Goal: Information Seeking & Learning: Learn about a topic

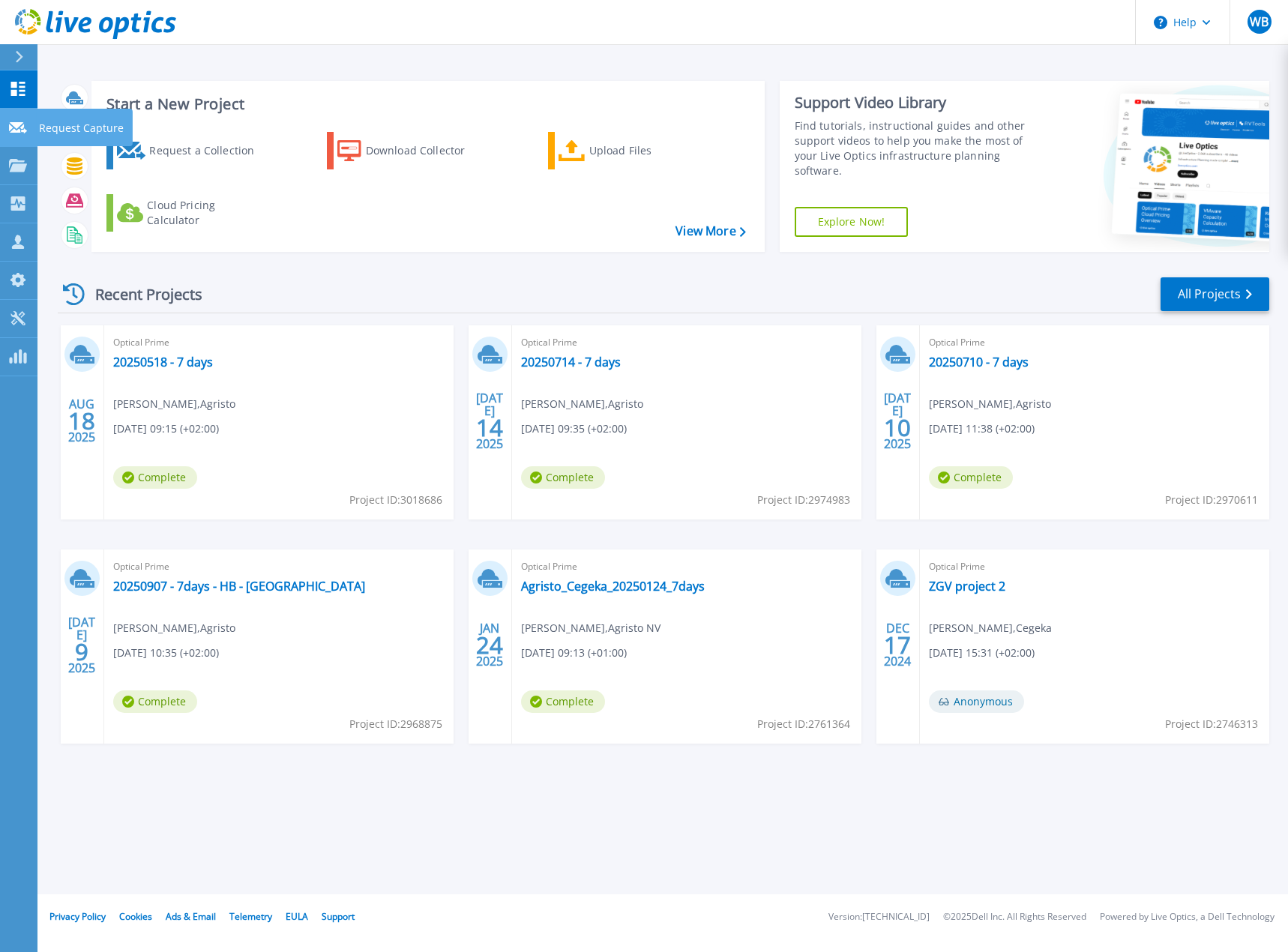
click at [15, 121] on div at bounding box center [18, 127] width 18 height 14
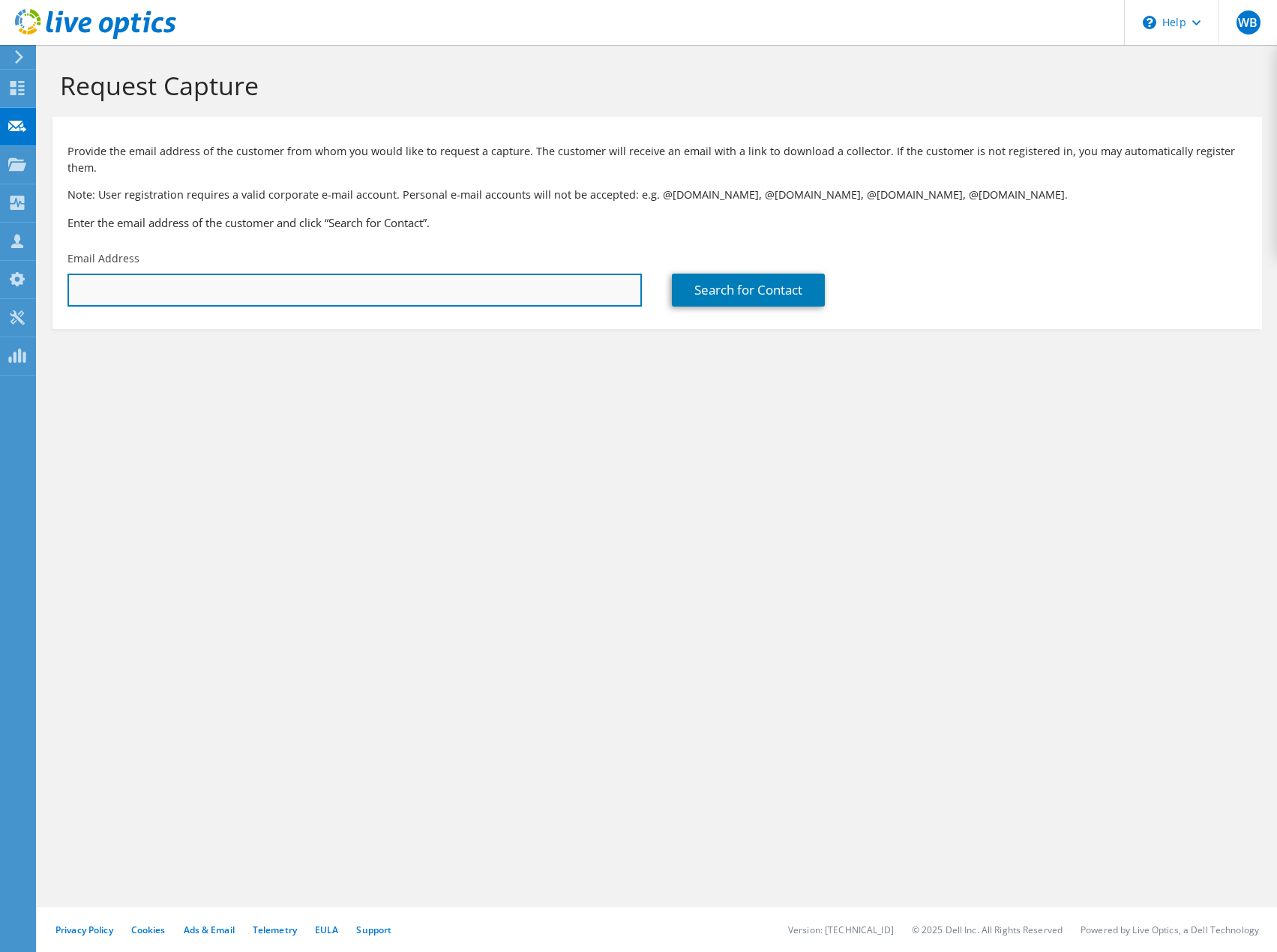
click at [236, 285] on input "text" at bounding box center [355, 290] width 575 height 33
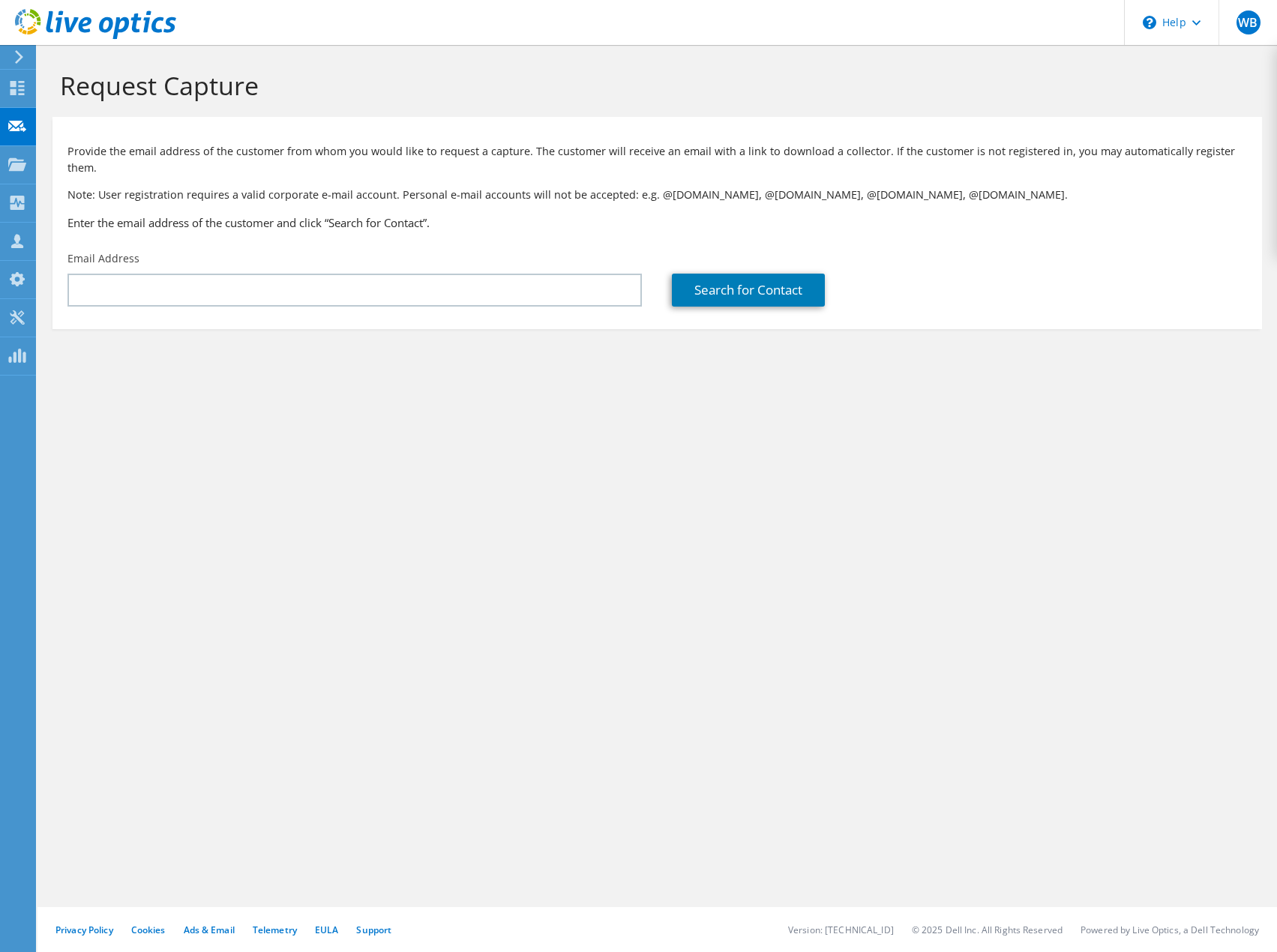
click at [247, 214] on h3 "Enter the email address of the customer and click “Search for Contact”." at bounding box center [657, 222] width 1179 height 16
click at [749, 273] on link "Search for Contact" at bounding box center [748, 290] width 153 height 33
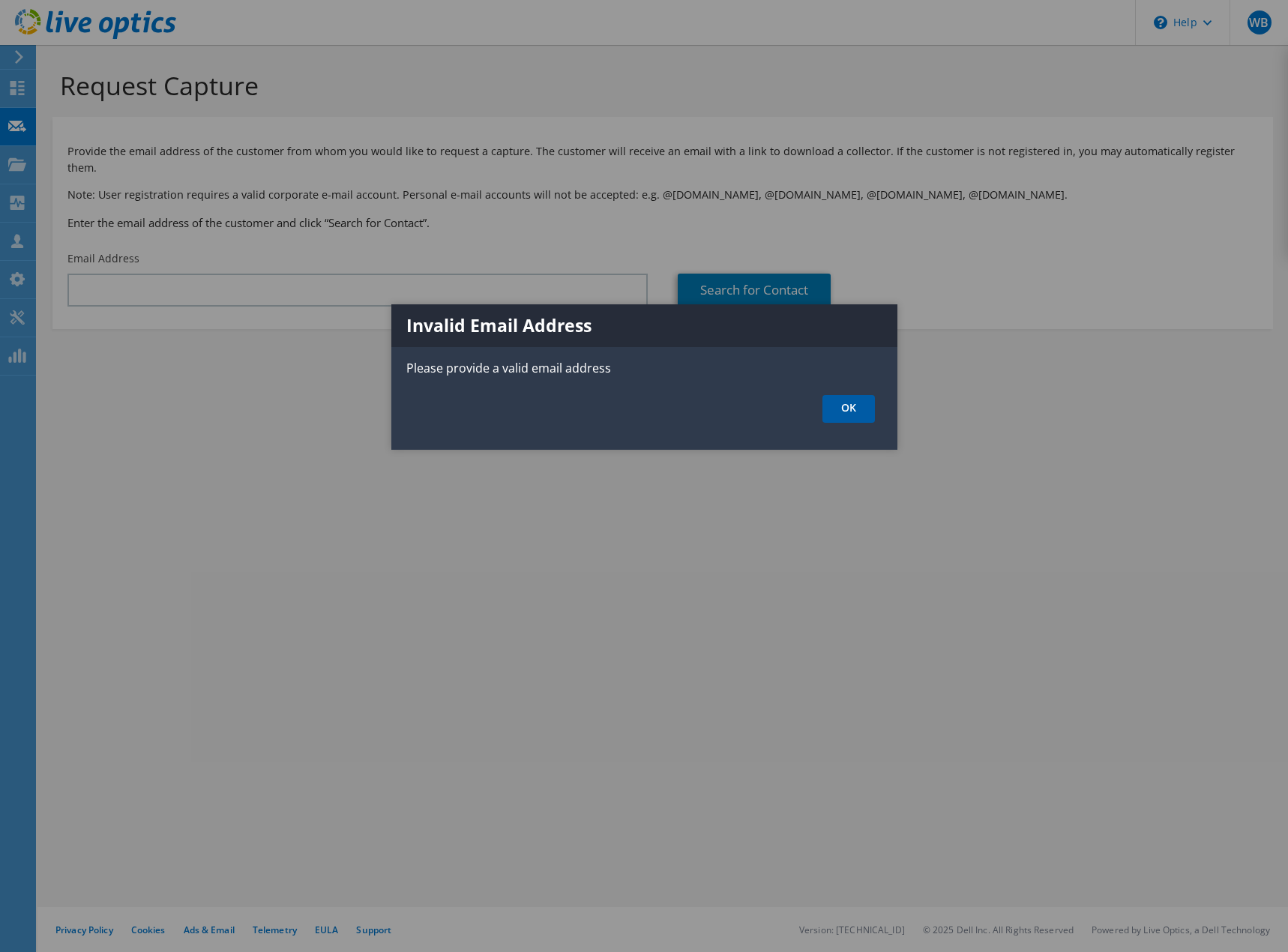
click at [831, 397] on link "OK" at bounding box center [849, 409] width 52 height 28
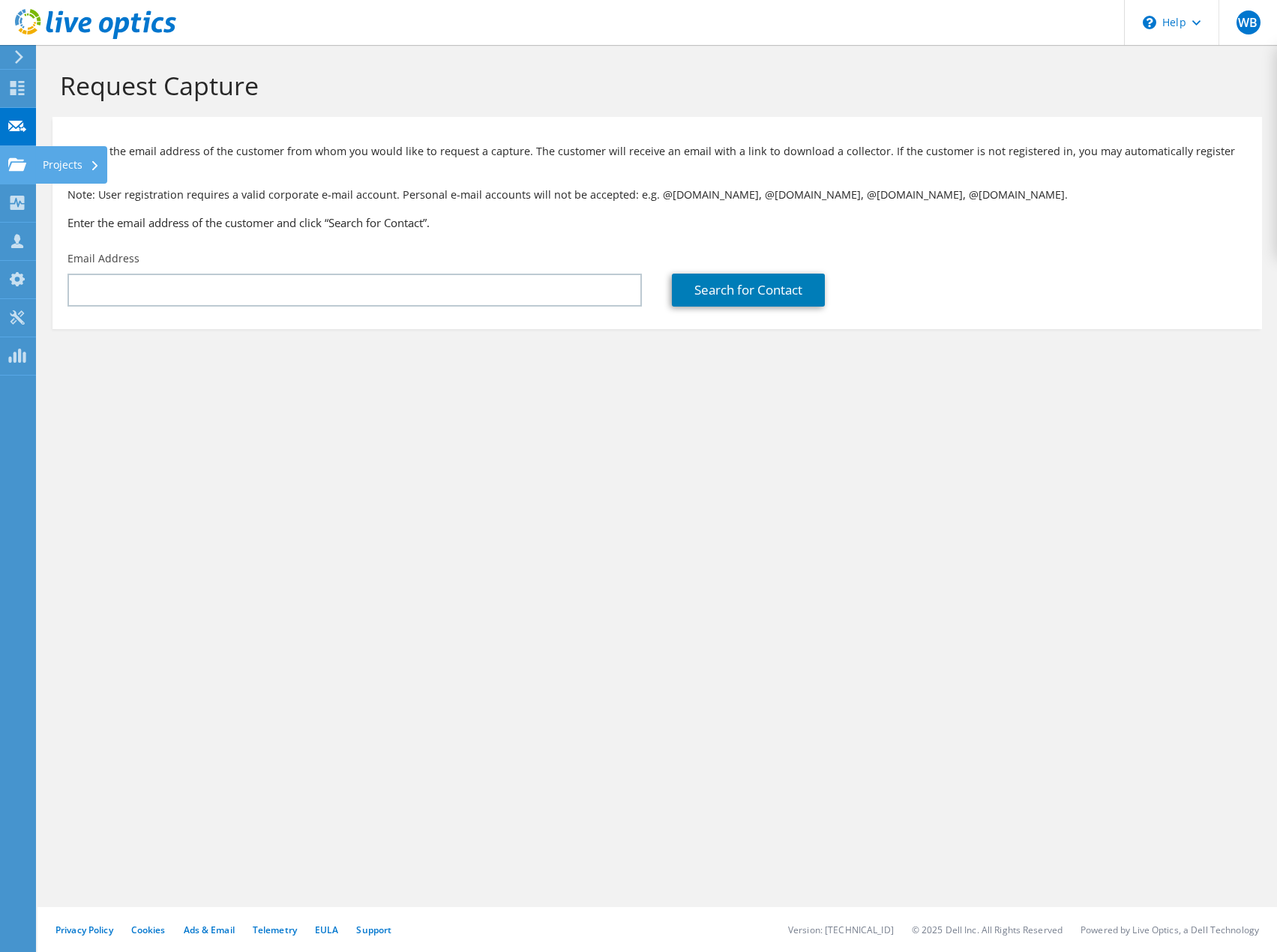
click at [16, 160] on use at bounding box center [17, 163] width 18 height 13
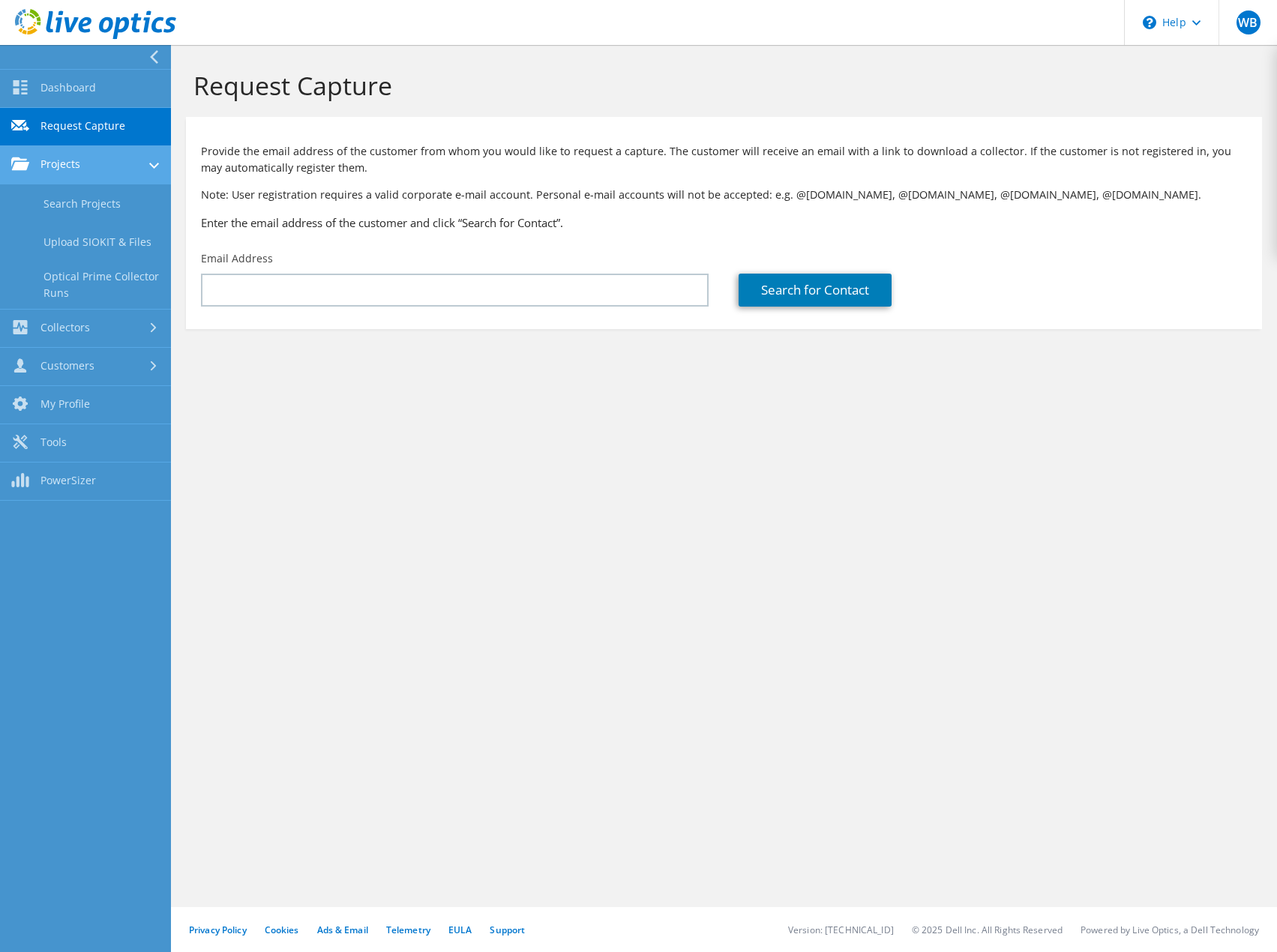
click at [22, 162] on icon at bounding box center [20, 163] width 18 height 14
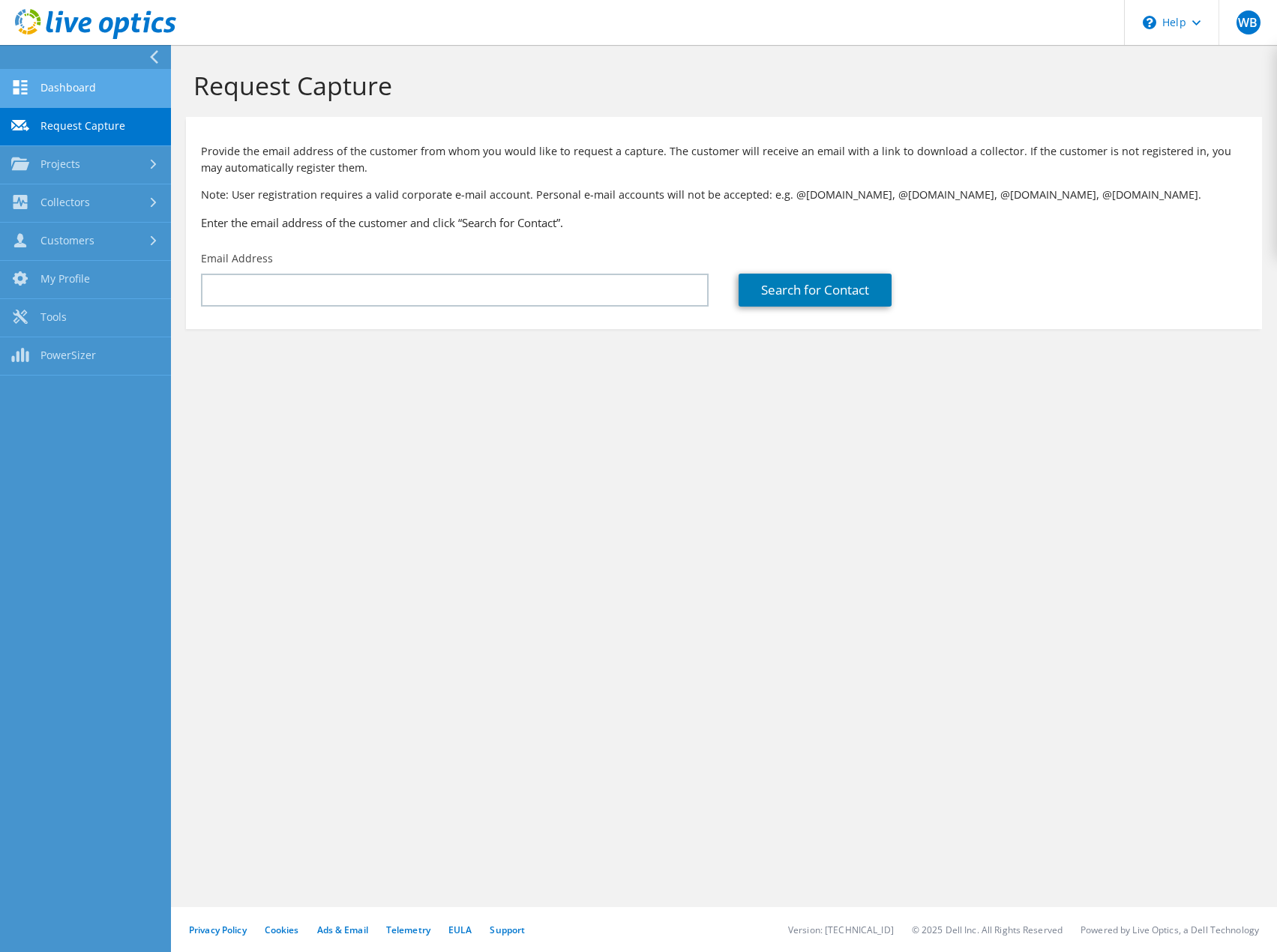
click at [75, 88] on link "Dashboard" at bounding box center [85, 89] width 171 height 39
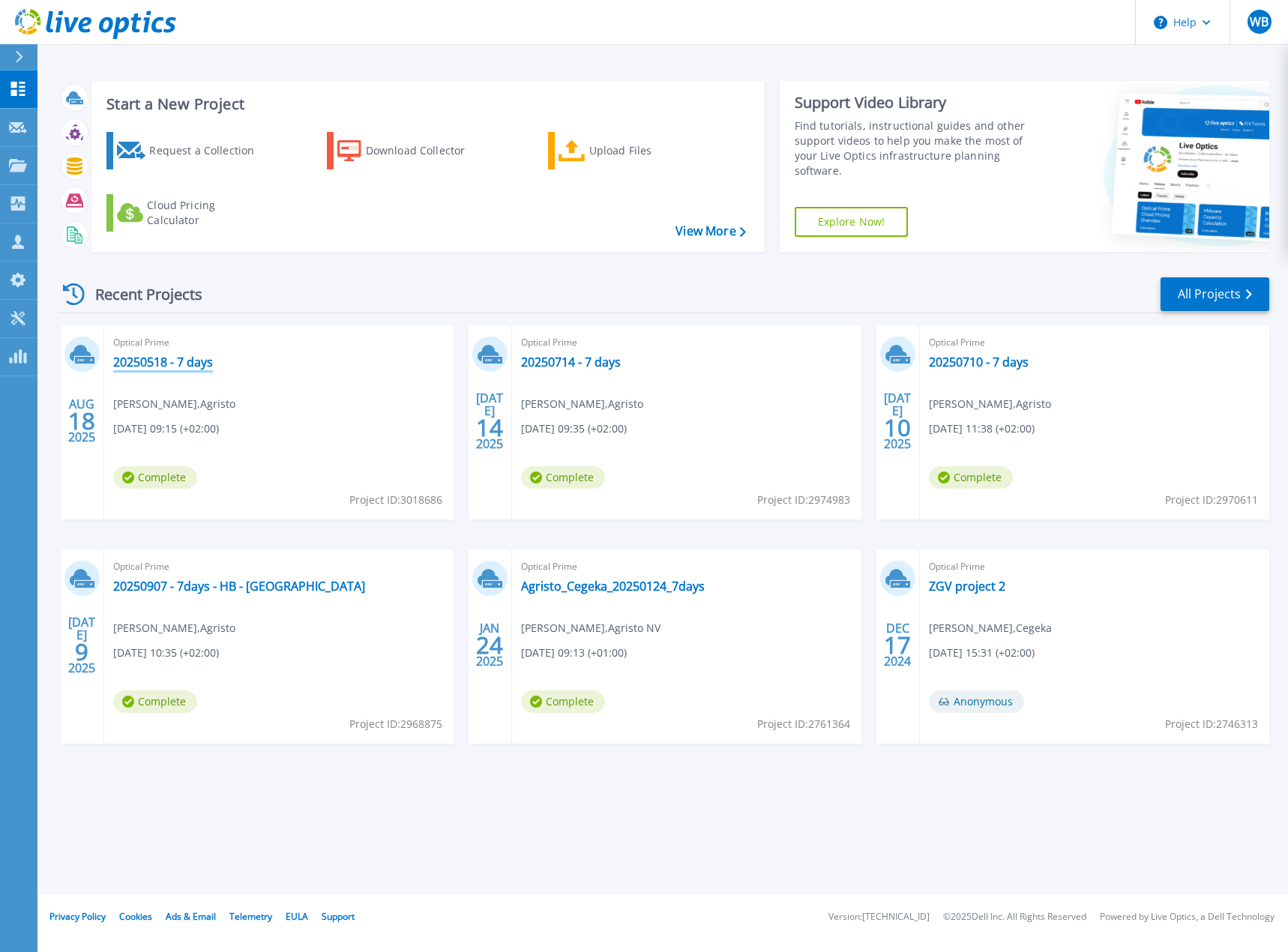
click at [182, 357] on link "20250518 - 7 days" at bounding box center [163, 361] width 99 height 15
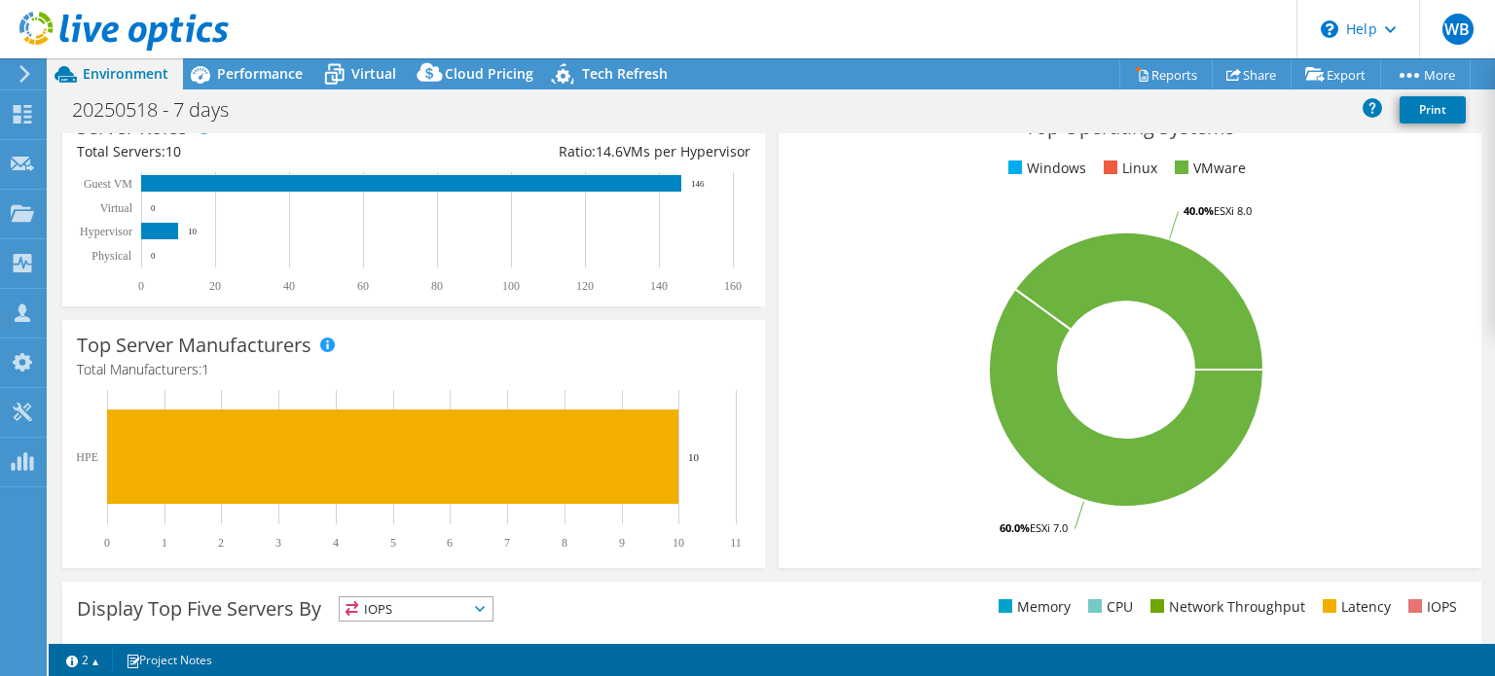
scroll to position [389, 0]
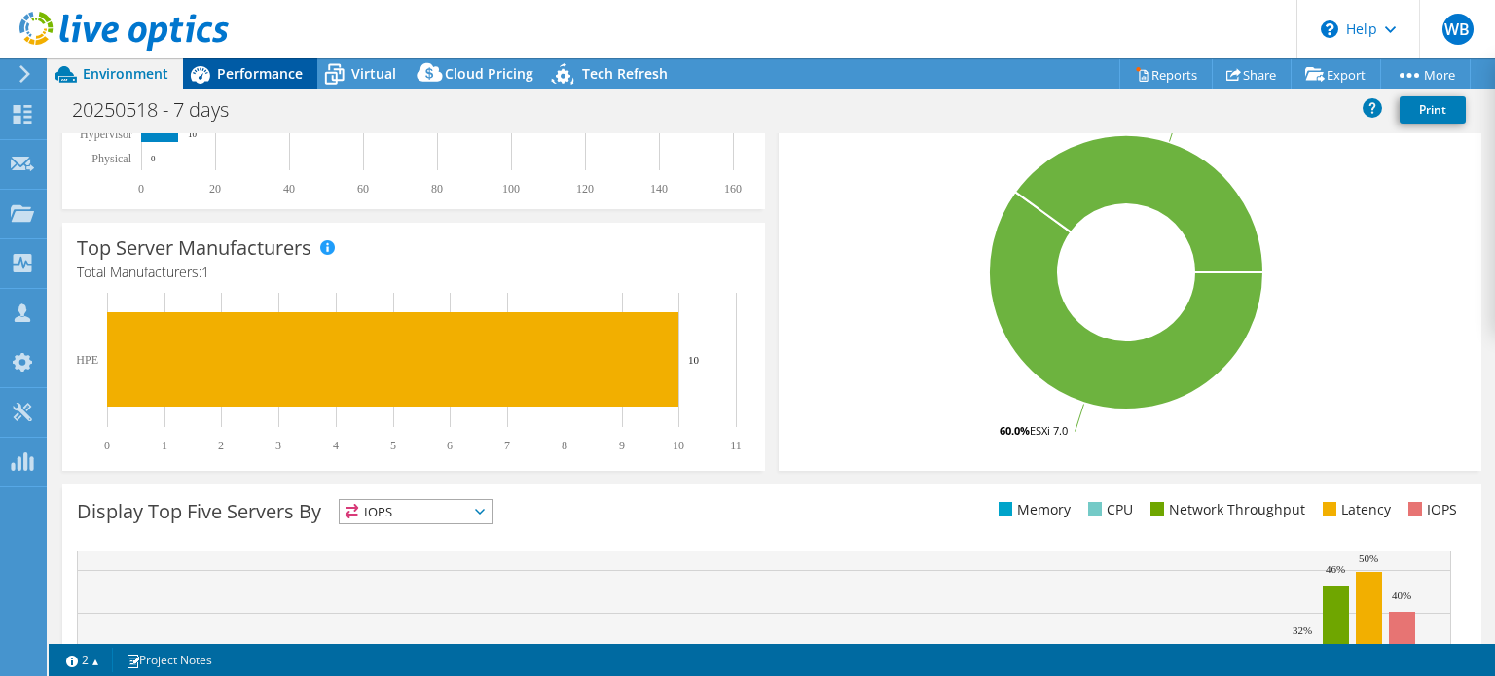
click at [257, 83] on div "Performance" at bounding box center [250, 73] width 134 height 31
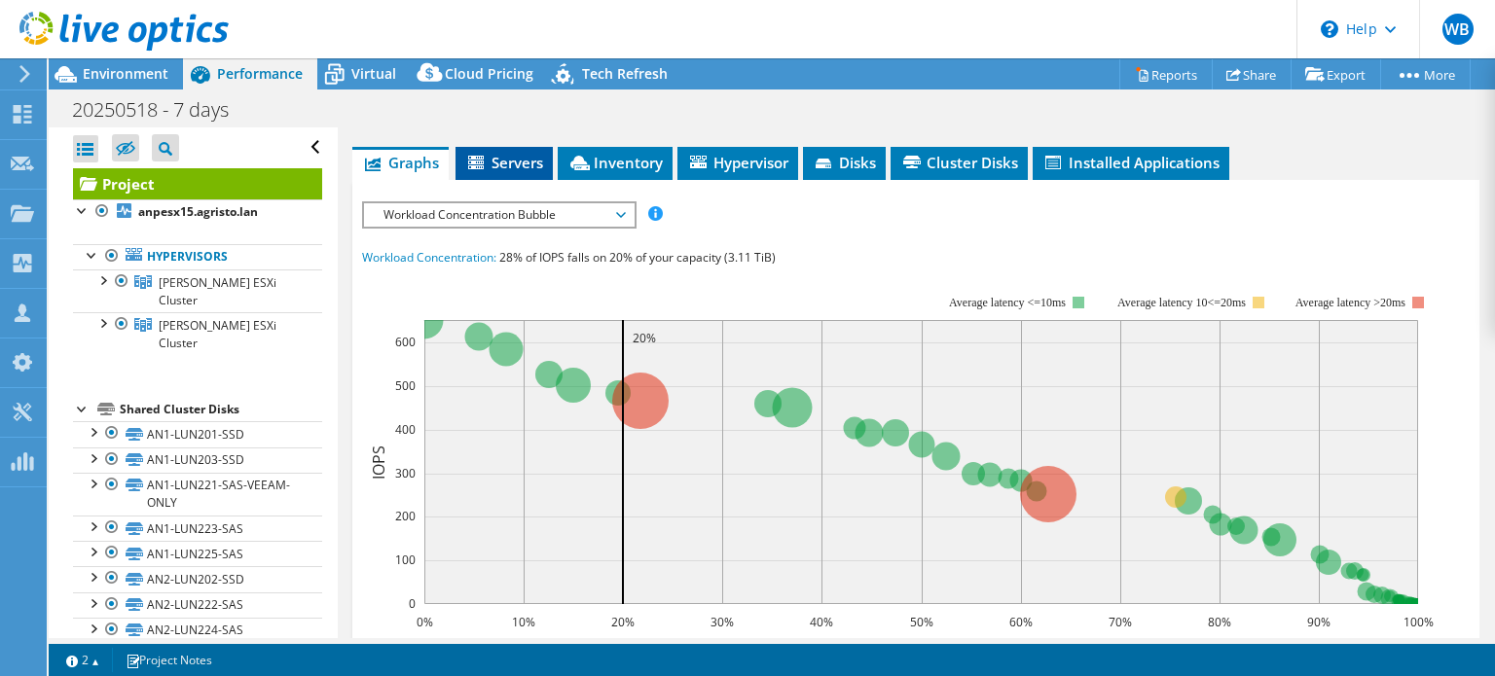
click at [510, 163] on span "Servers" at bounding box center [504, 162] width 78 height 19
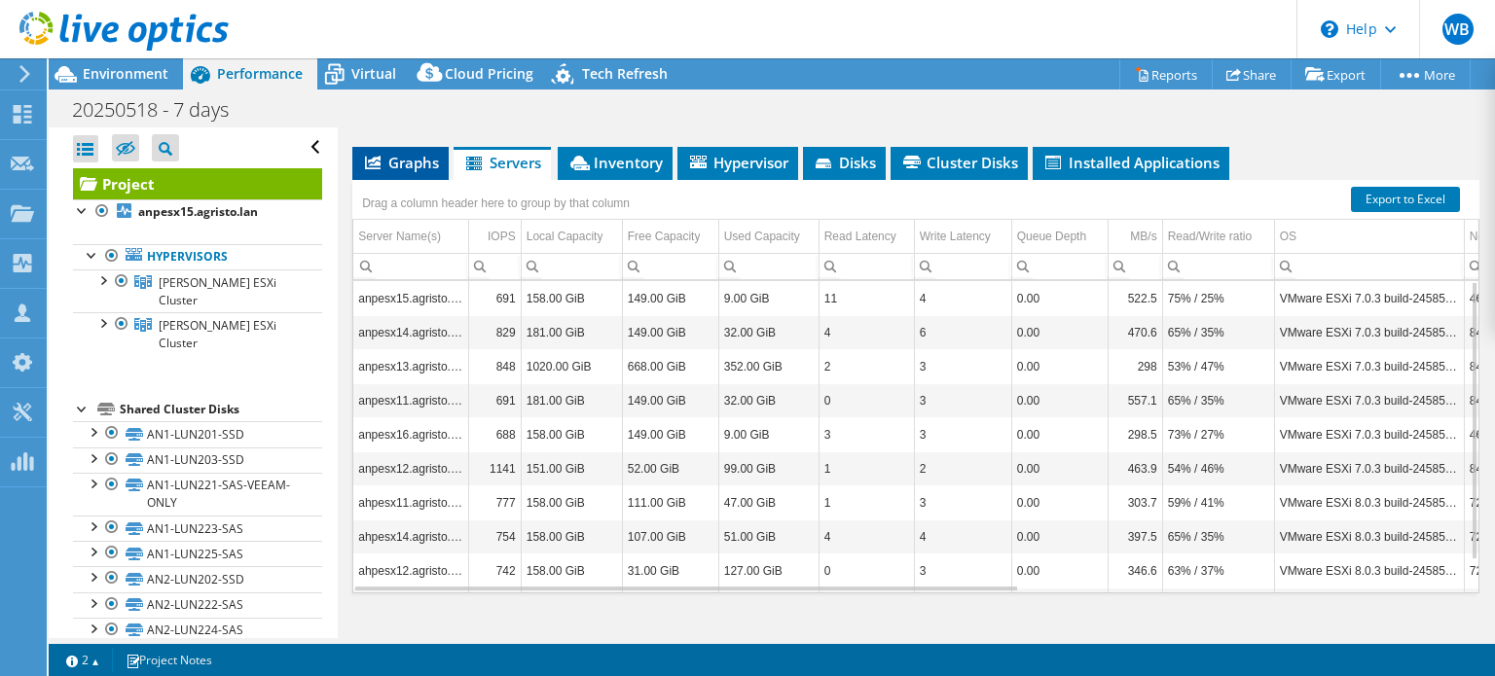
click at [405, 161] on span "Graphs" at bounding box center [400, 162] width 77 height 19
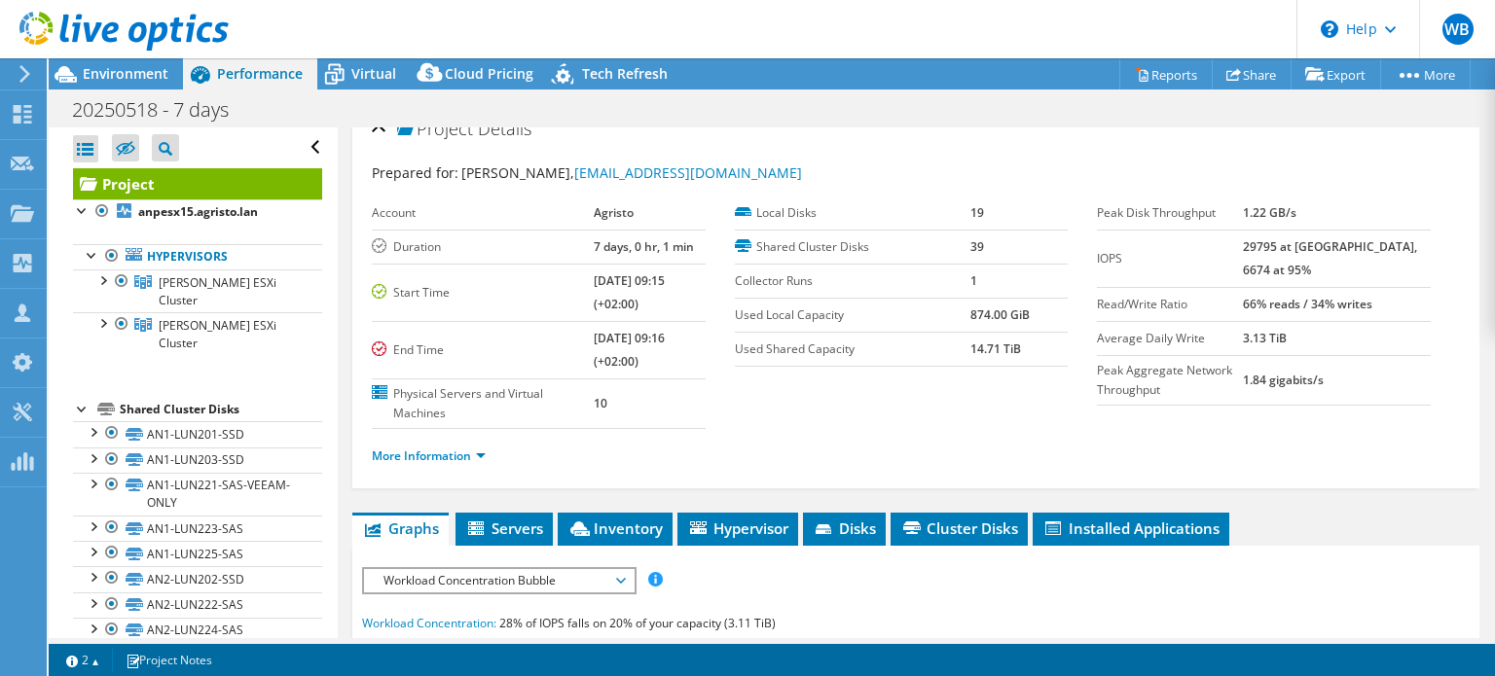
scroll to position [218, 0]
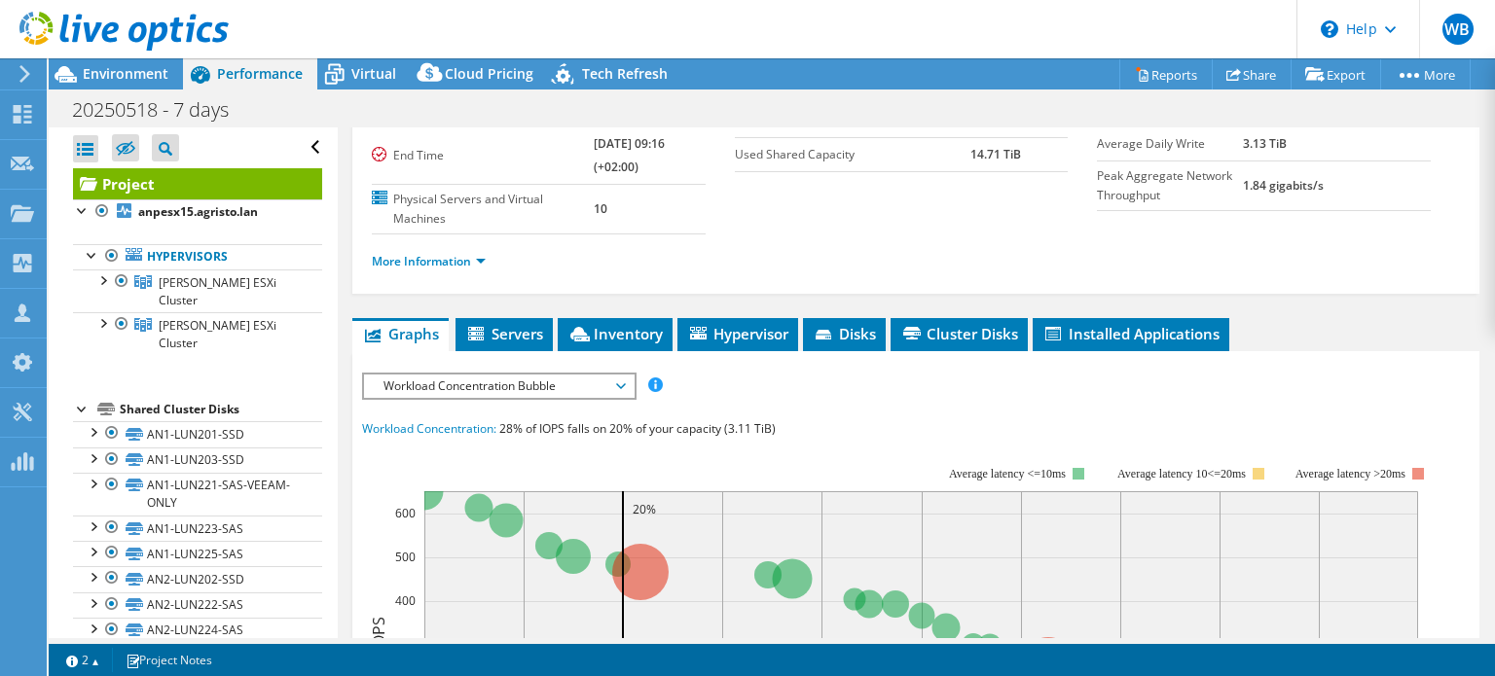
click at [621, 377] on span "Workload Concentration Bubble" at bounding box center [499, 386] width 250 height 23
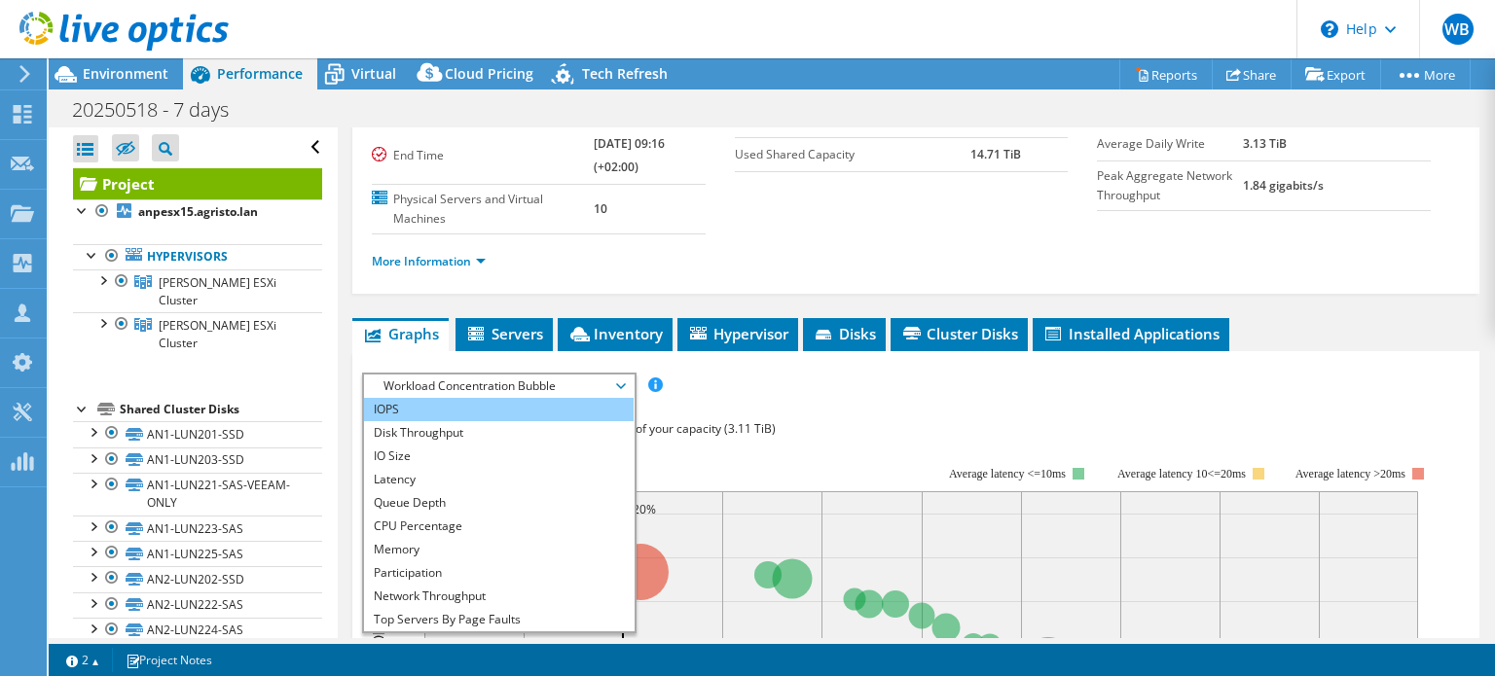
click at [464, 404] on li "IOPS" at bounding box center [499, 409] width 270 height 23
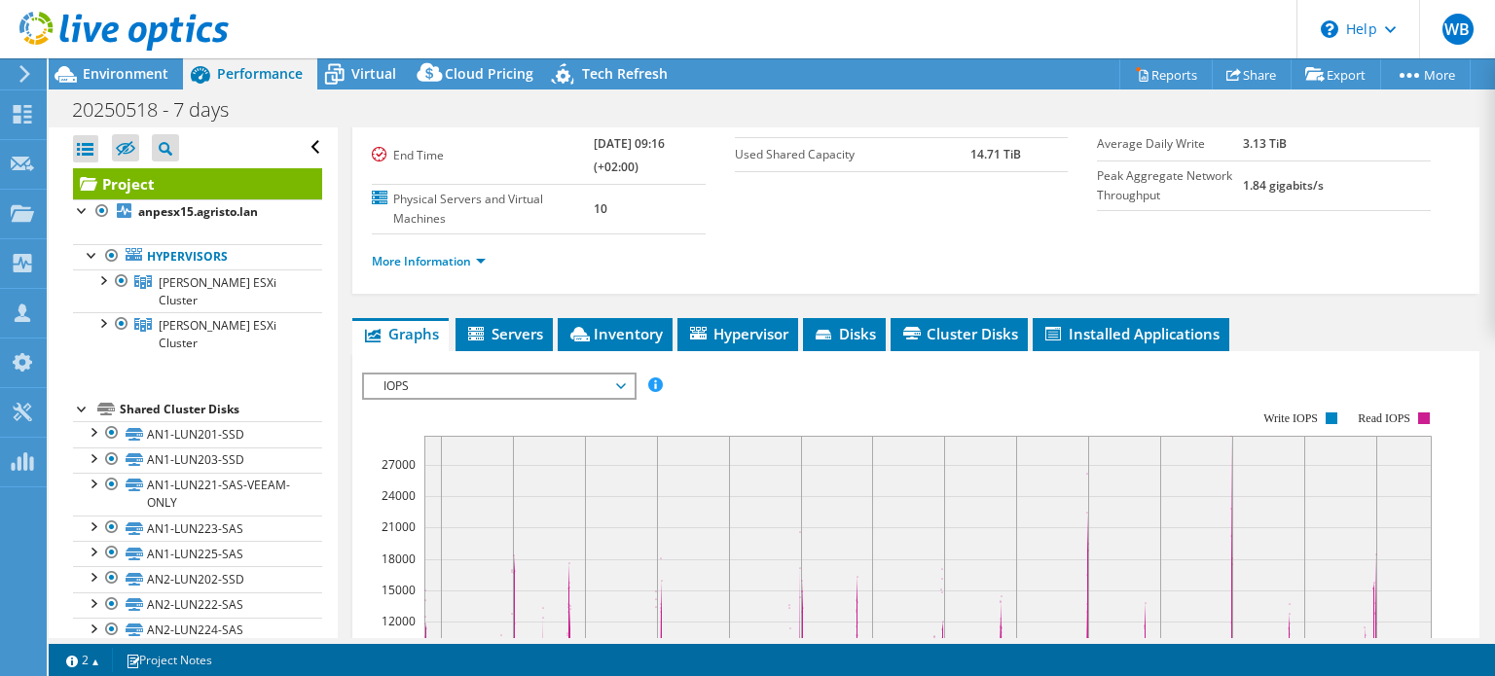
scroll to position [413, 0]
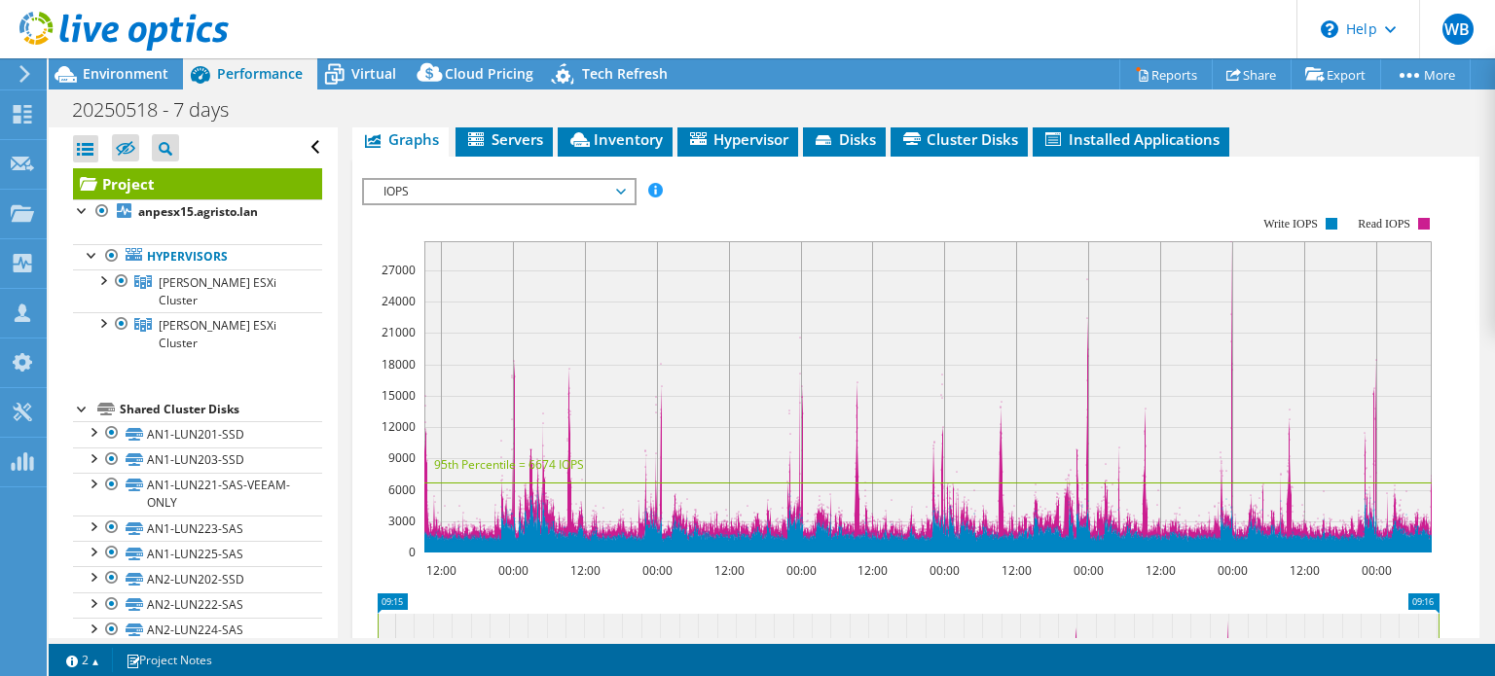
click at [625, 189] on icon at bounding box center [621, 192] width 10 height 6
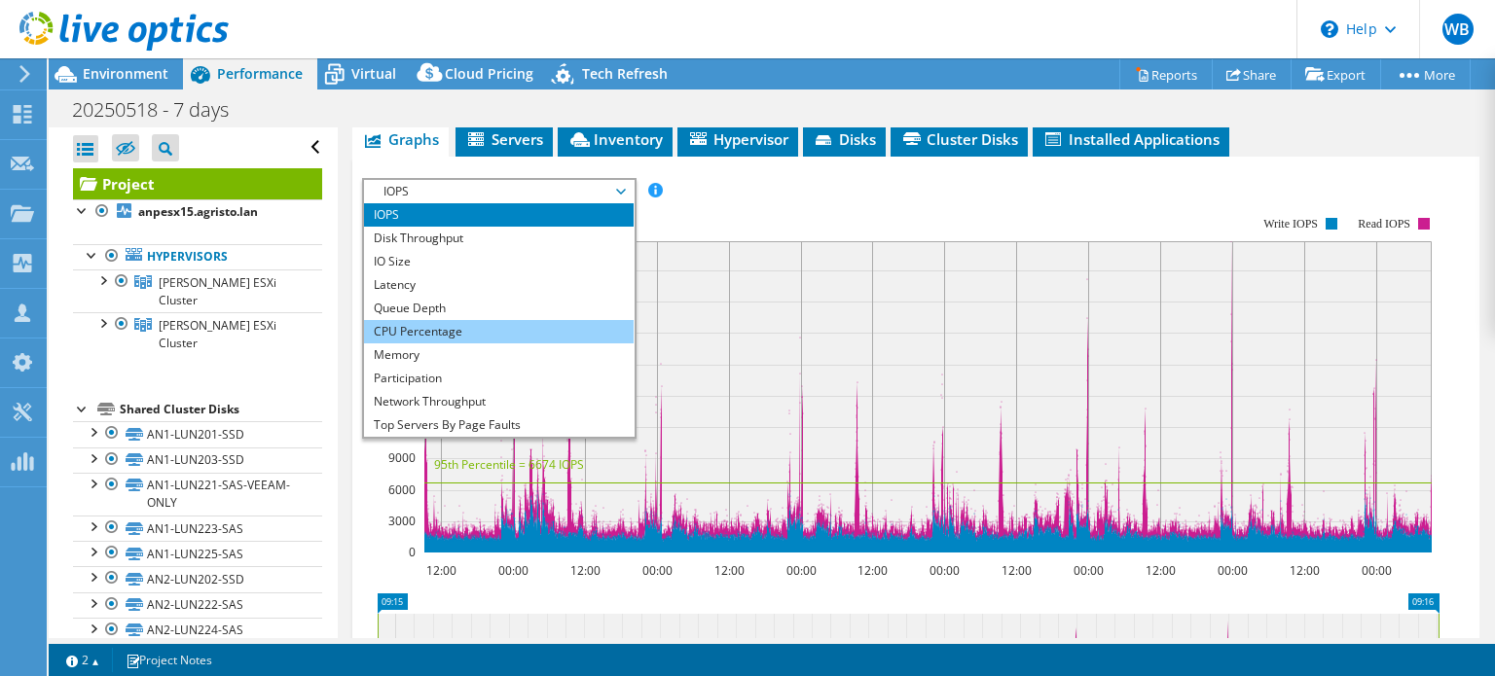
click at [428, 326] on li "CPU Percentage" at bounding box center [499, 331] width 270 height 23
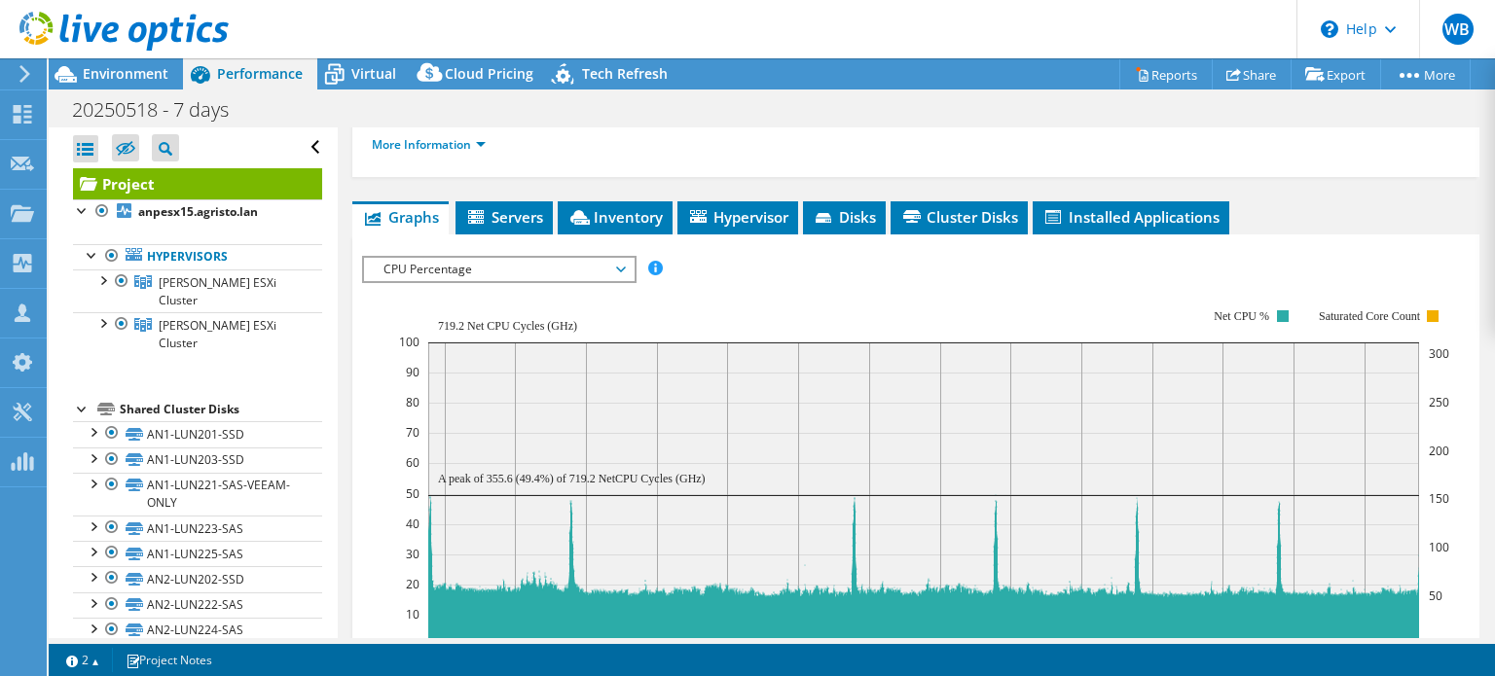
scroll to position [315, 0]
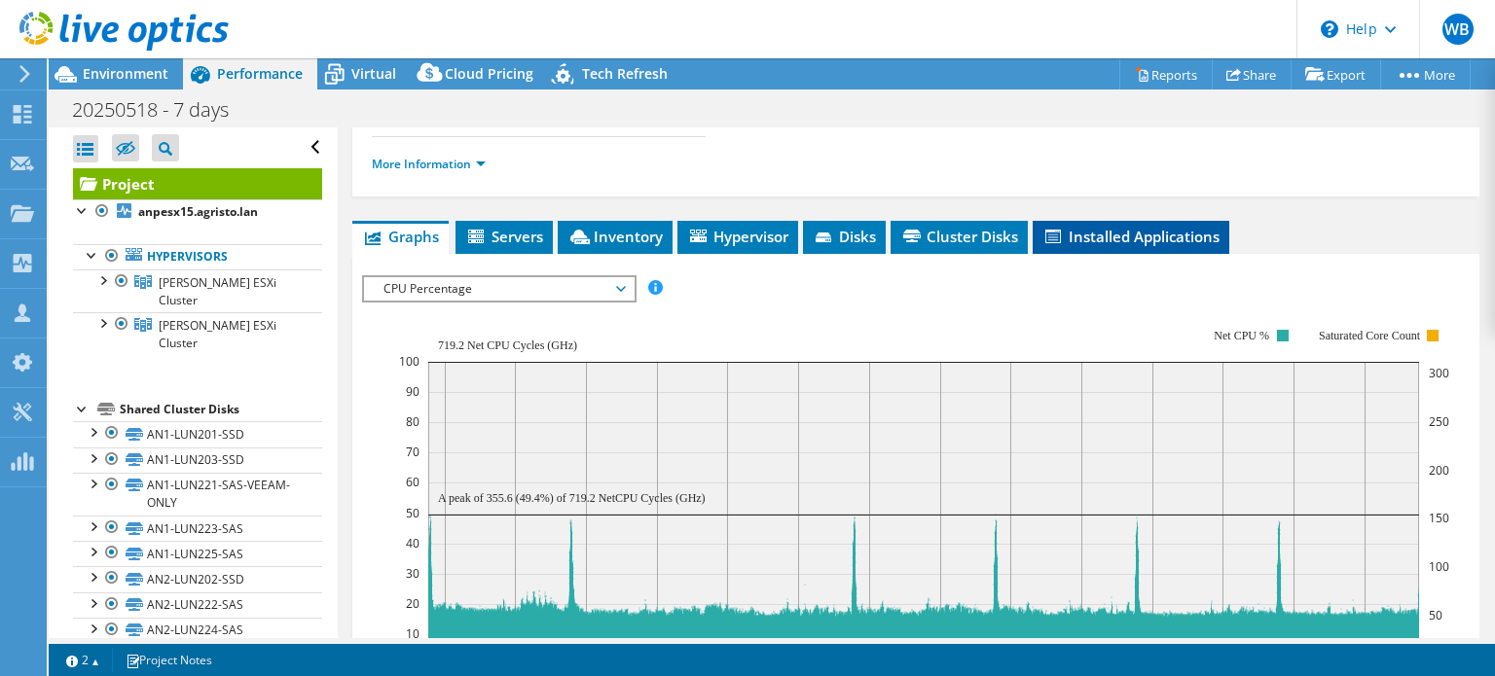
click at [1170, 232] on span "Installed Applications" at bounding box center [1130, 236] width 177 height 19
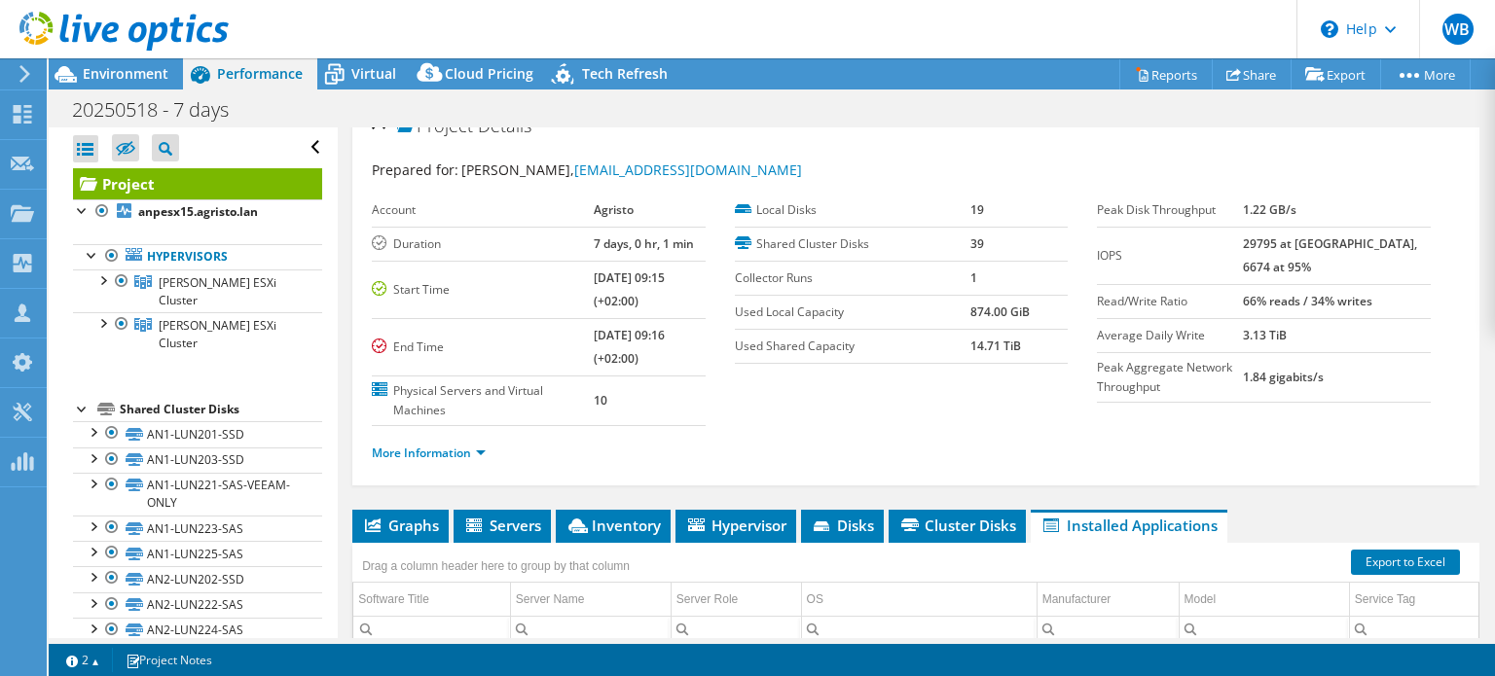
scroll to position [124, 0]
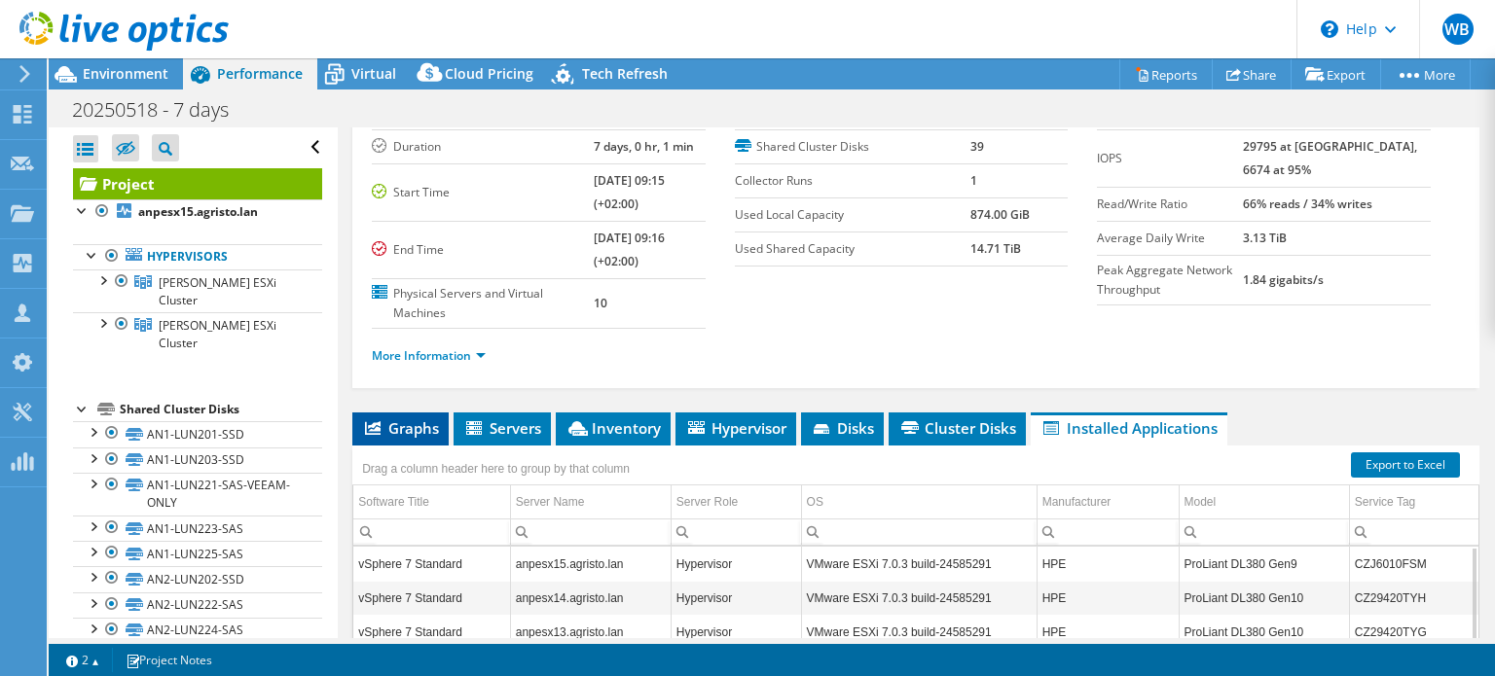
click at [406, 427] on span "Graphs" at bounding box center [400, 428] width 77 height 19
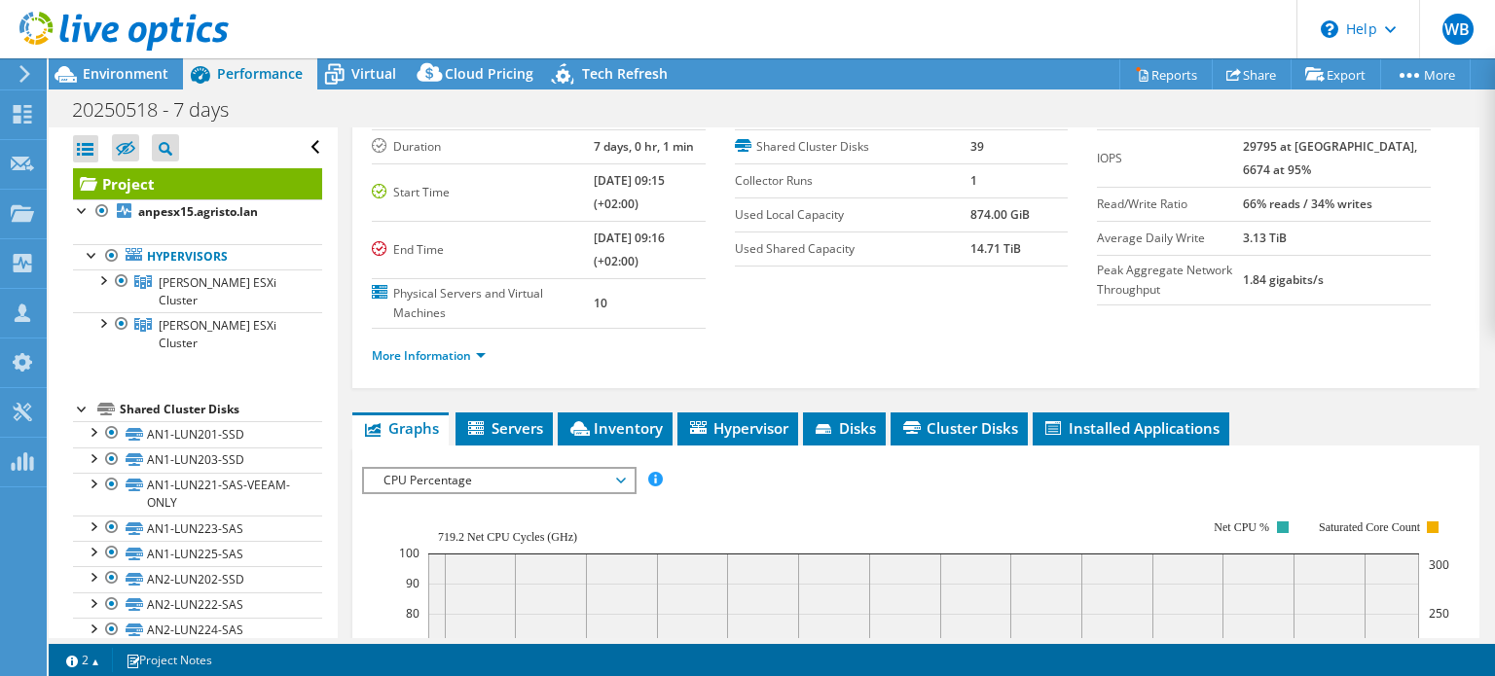
scroll to position [26, 0]
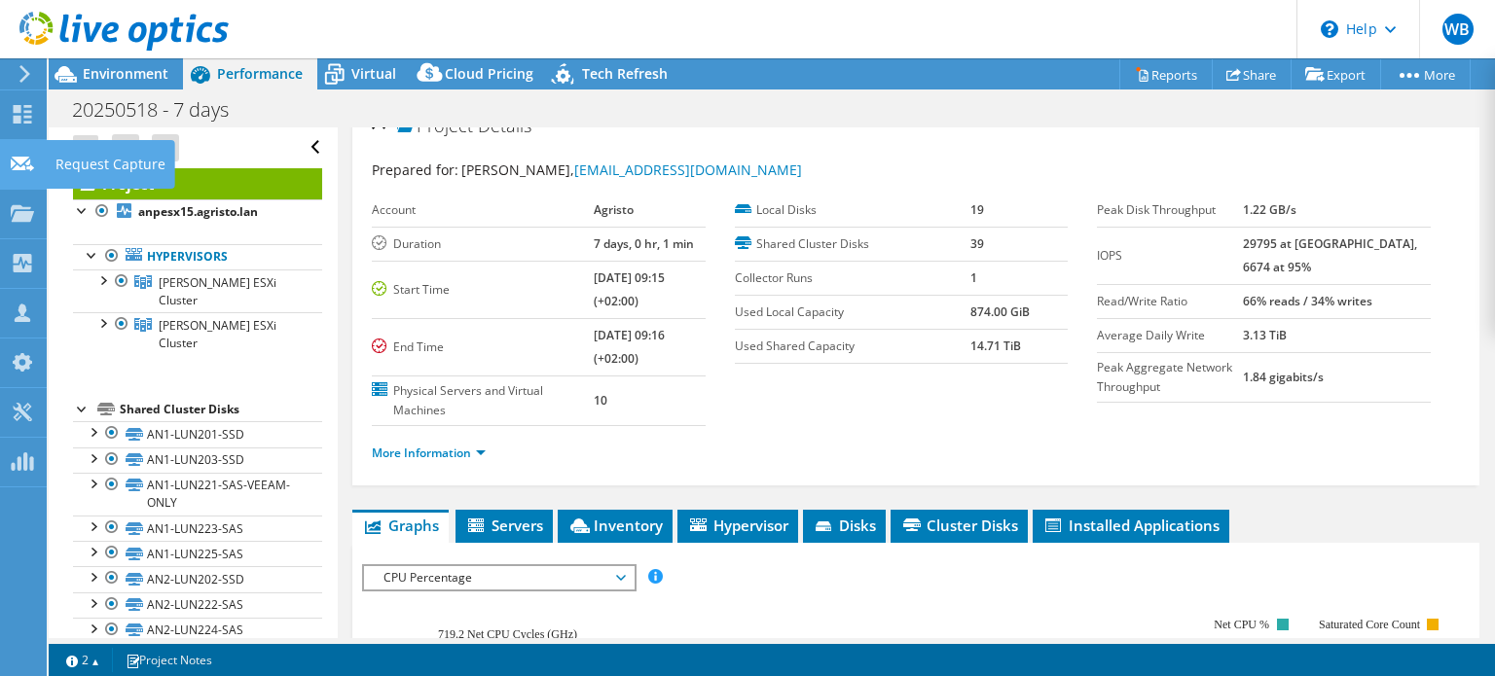
click at [30, 164] on use at bounding box center [22, 163] width 23 height 15
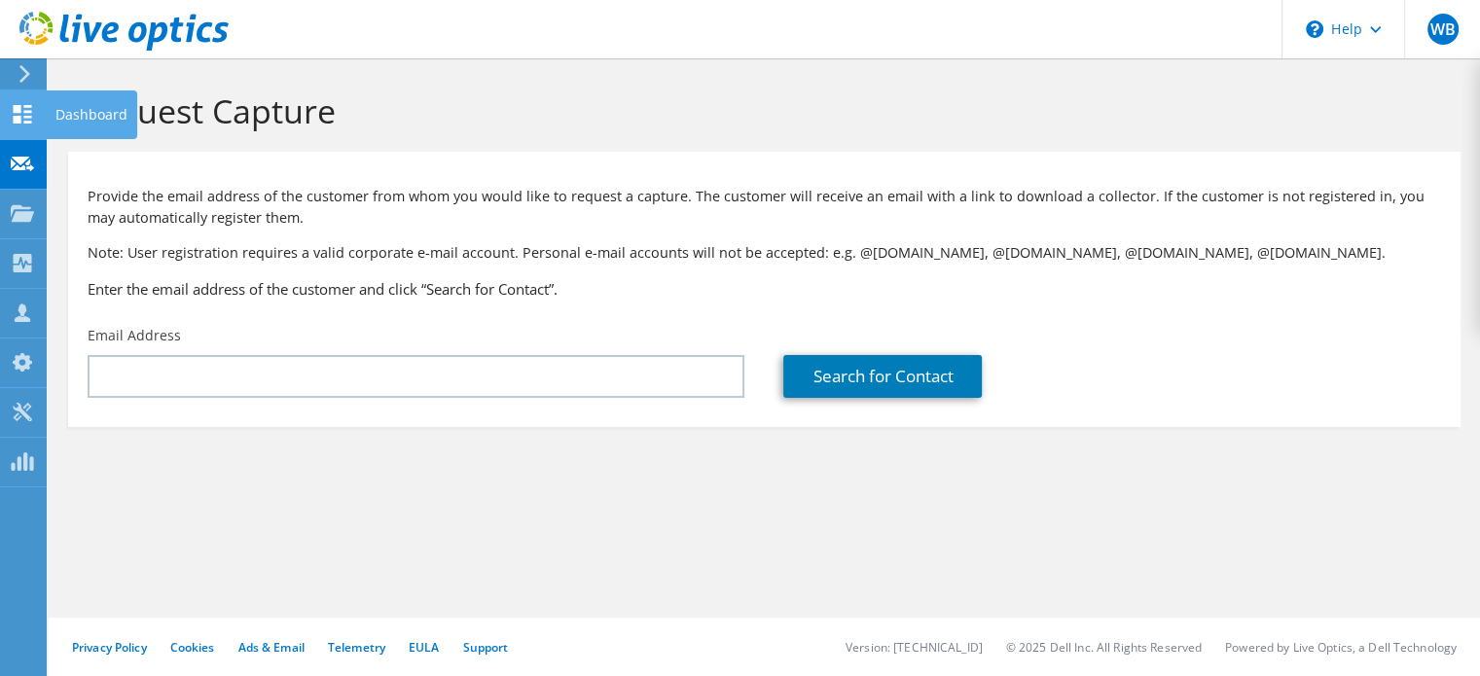
click at [26, 124] on div at bounding box center [22, 116] width 23 height 21
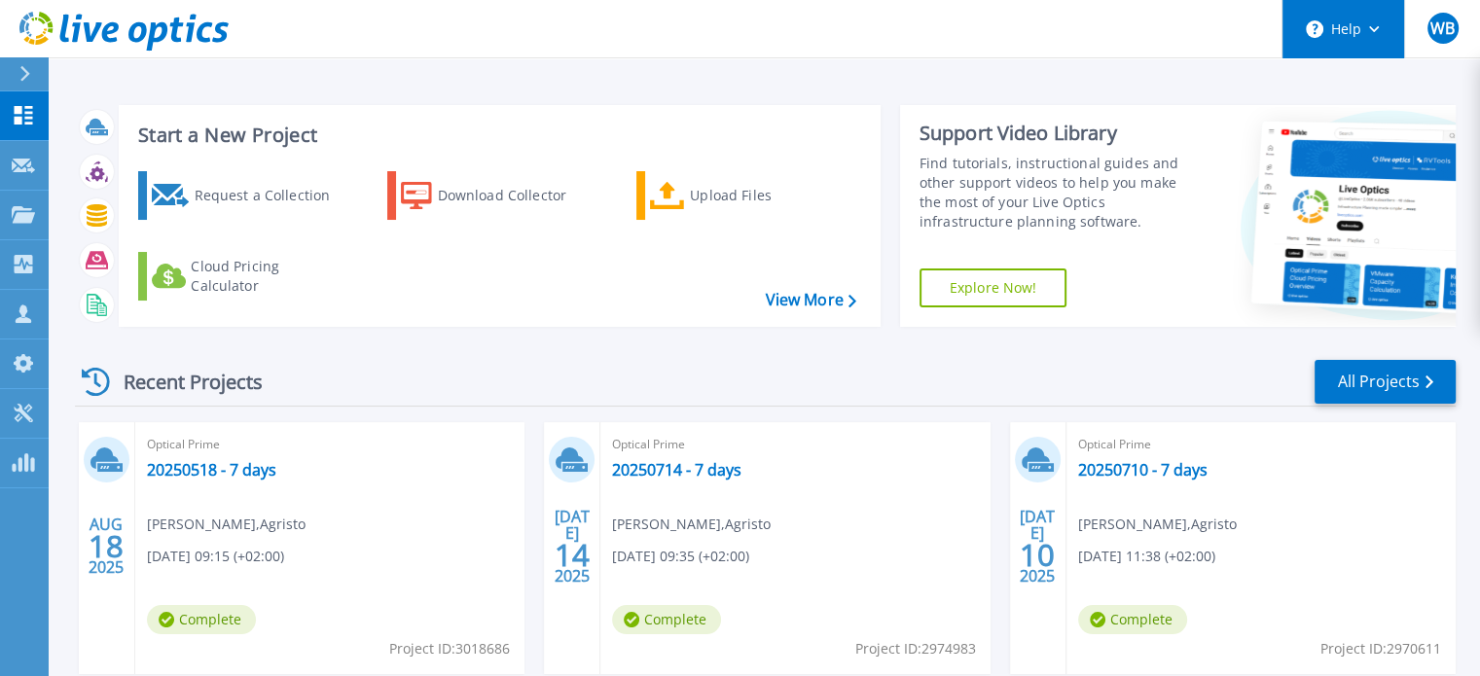
click at [1368, 37] on button "Help" at bounding box center [1344, 29] width 122 height 58
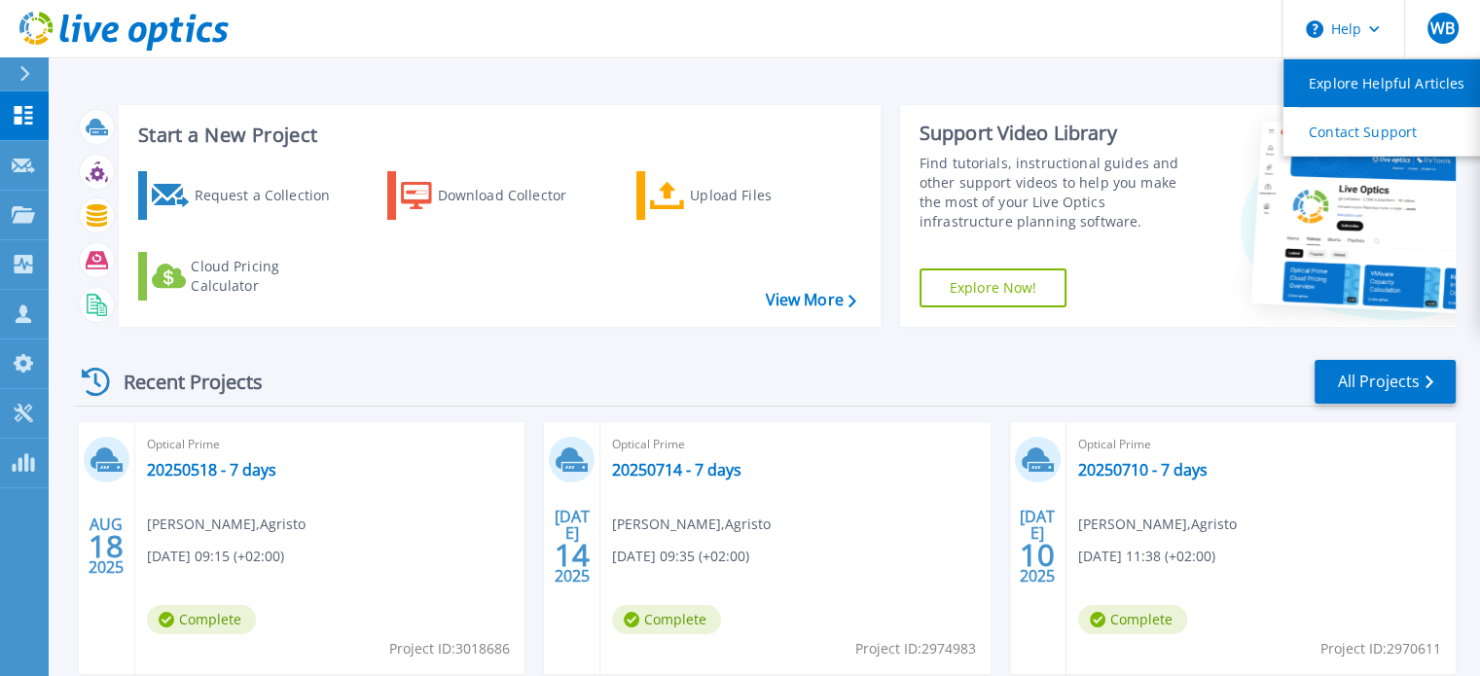
click at [1354, 80] on link "Explore Helpful Articles" at bounding box center [1392, 83] width 217 height 48
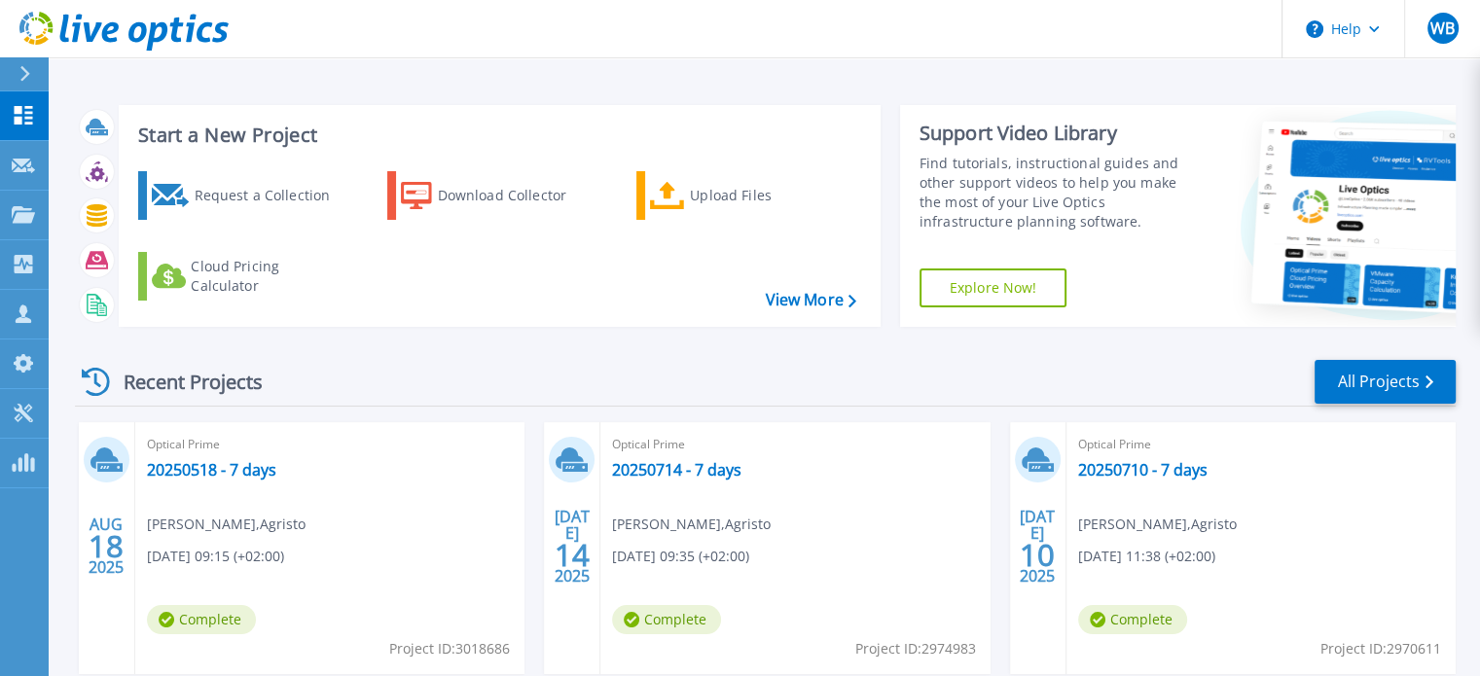
click at [1123, 81] on div "Start a New Project Request a Collection Download Collector Upload Files Cloud …" at bounding box center [765, 510] width 1432 height 1020
click at [800, 301] on link "View More" at bounding box center [810, 300] width 91 height 18
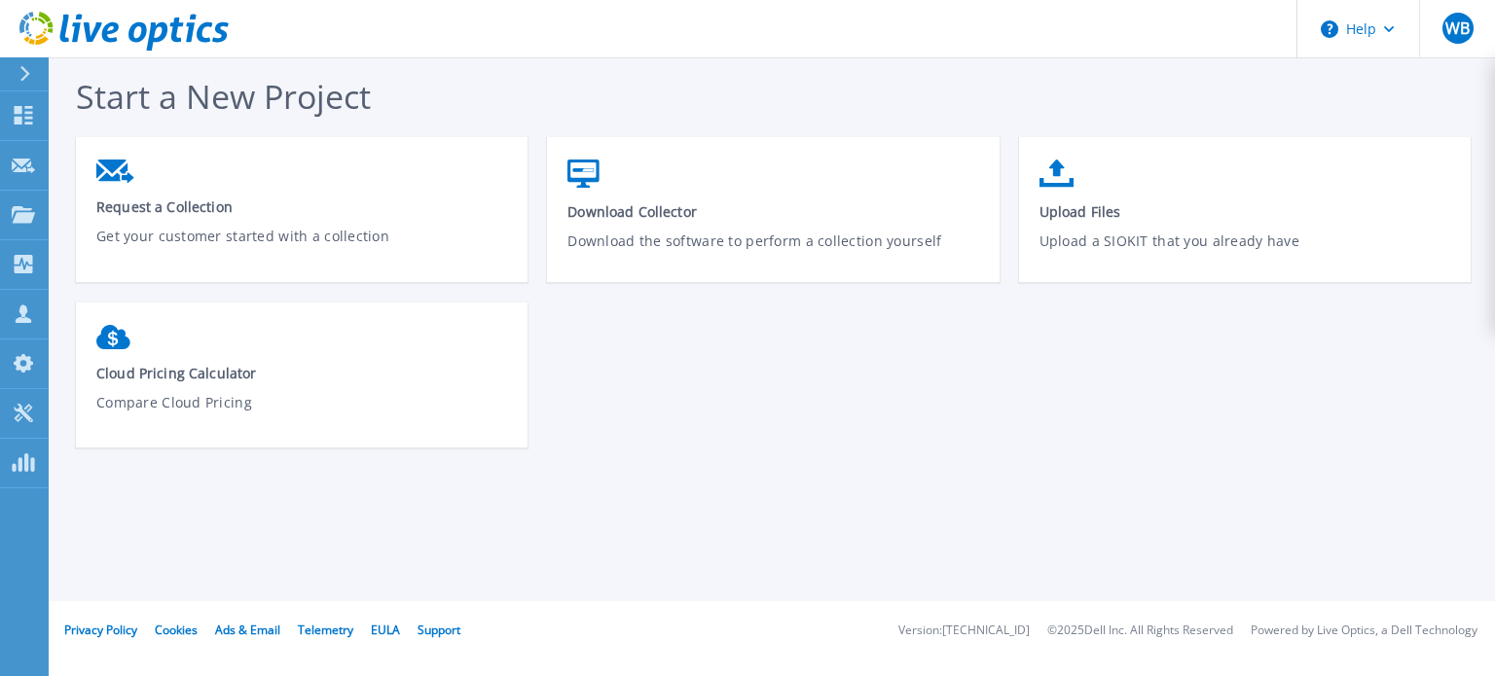
click at [31, 75] on div at bounding box center [33, 73] width 31 height 33
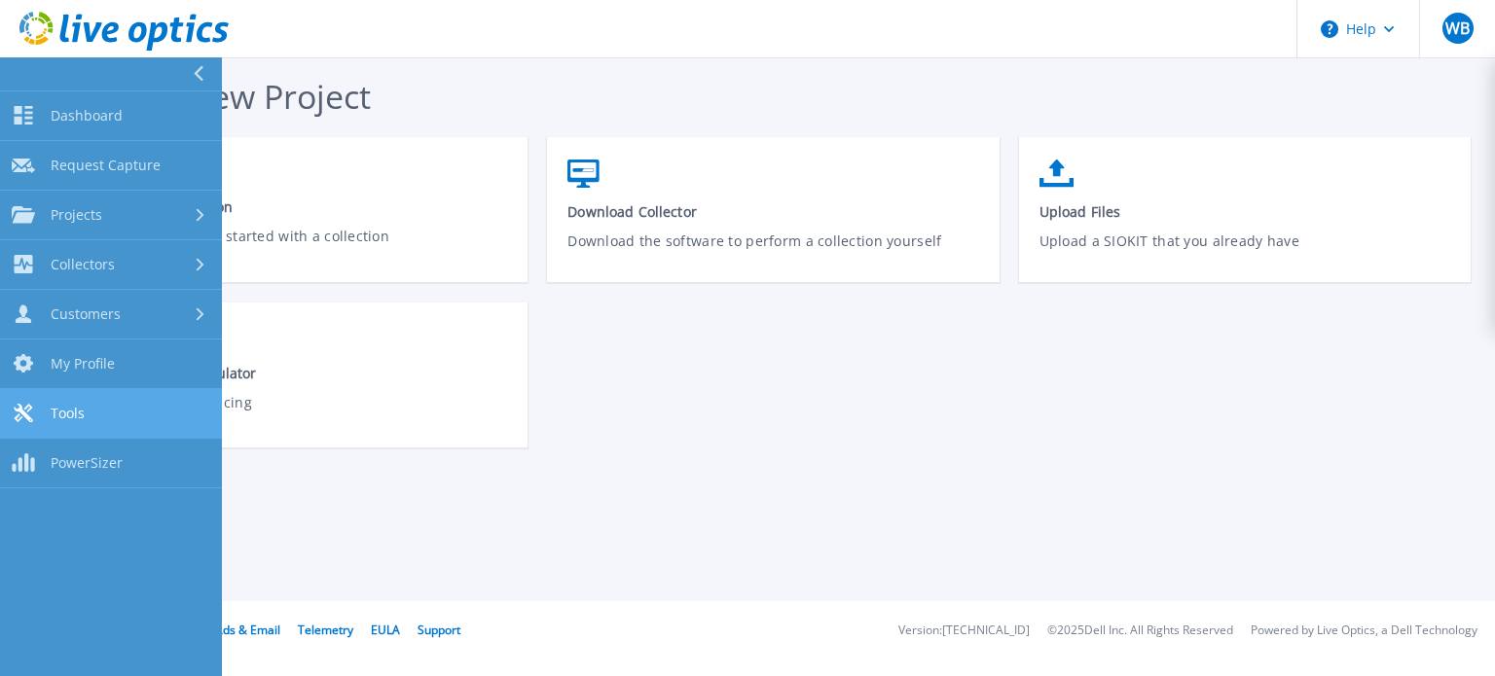
click at [63, 412] on span "Tools" at bounding box center [68, 414] width 34 height 18
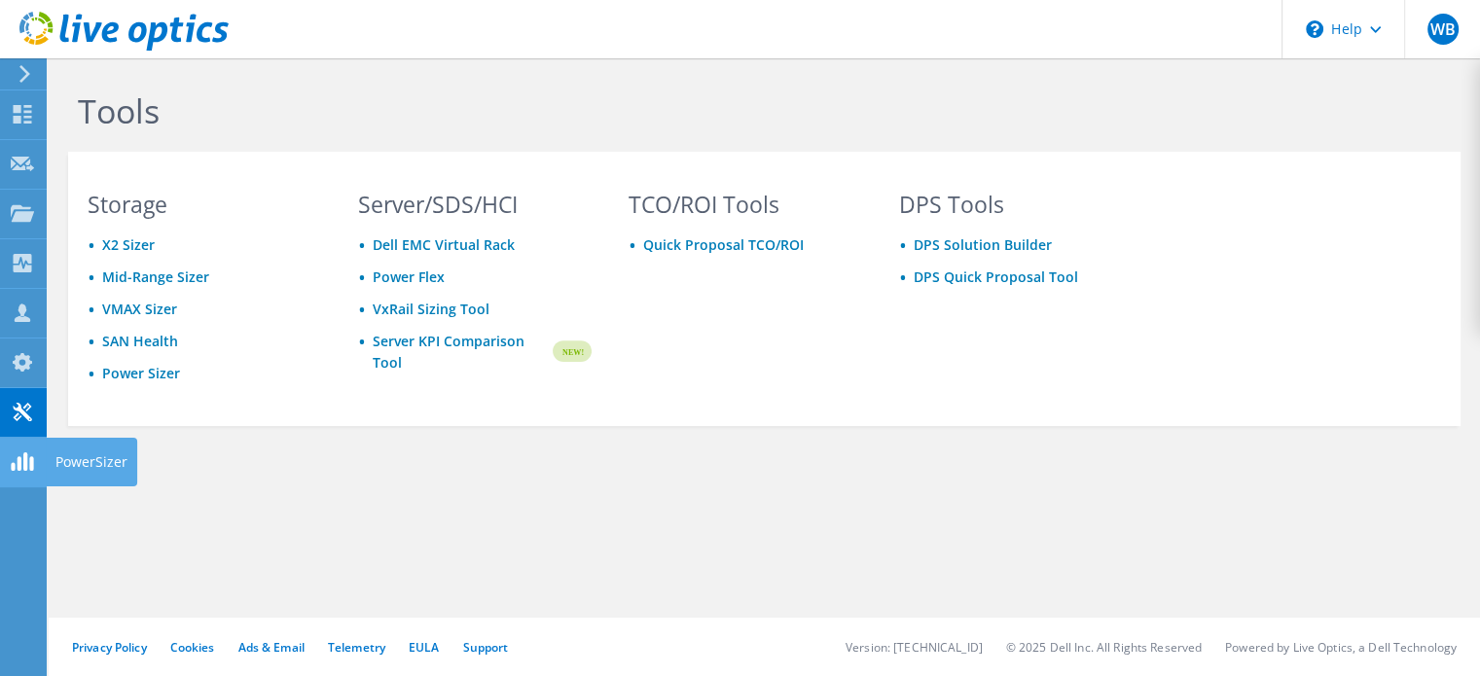
click at [433, 307] on link "VxRail Sizing Tool" at bounding box center [431, 309] width 117 height 18
click at [164, 279] on link "Mid-Range Sizer" at bounding box center [155, 277] width 107 height 18
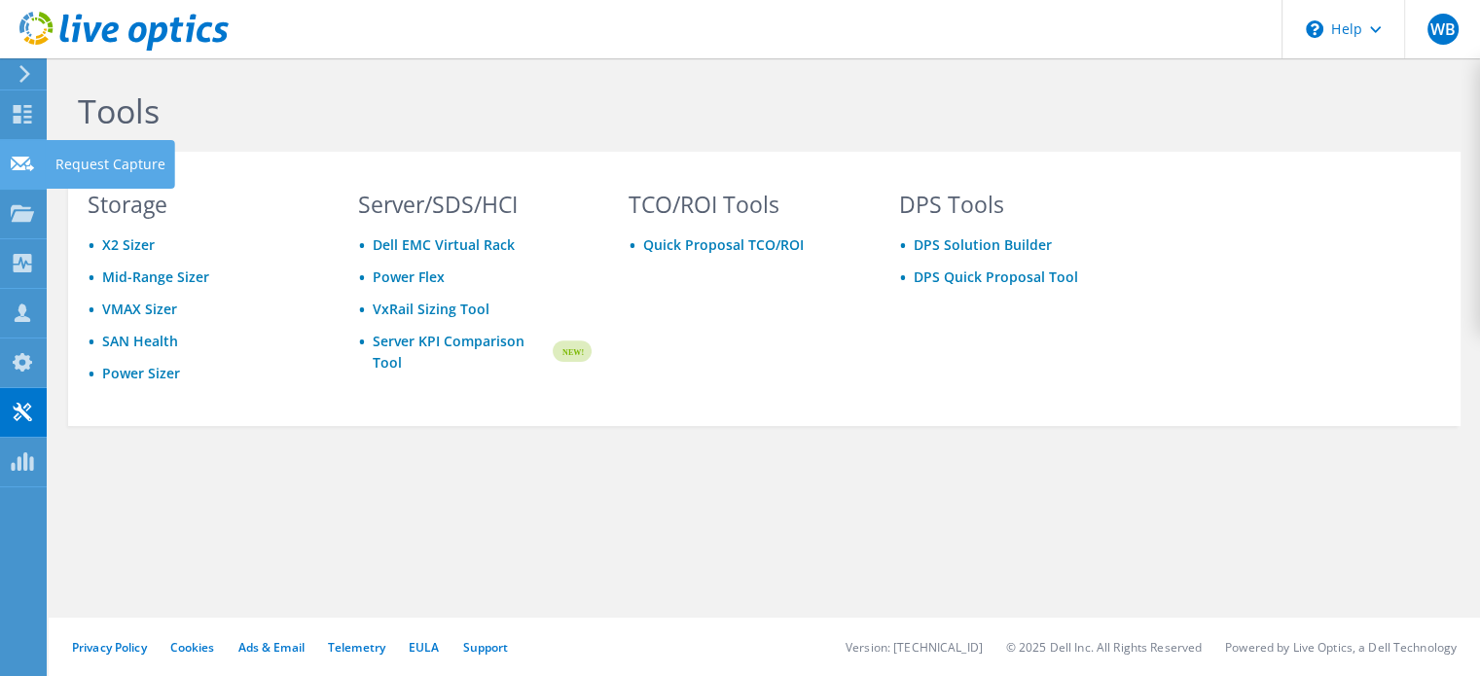
click at [107, 162] on div "Request Capture" at bounding box center [110, 164] width 129 height 49
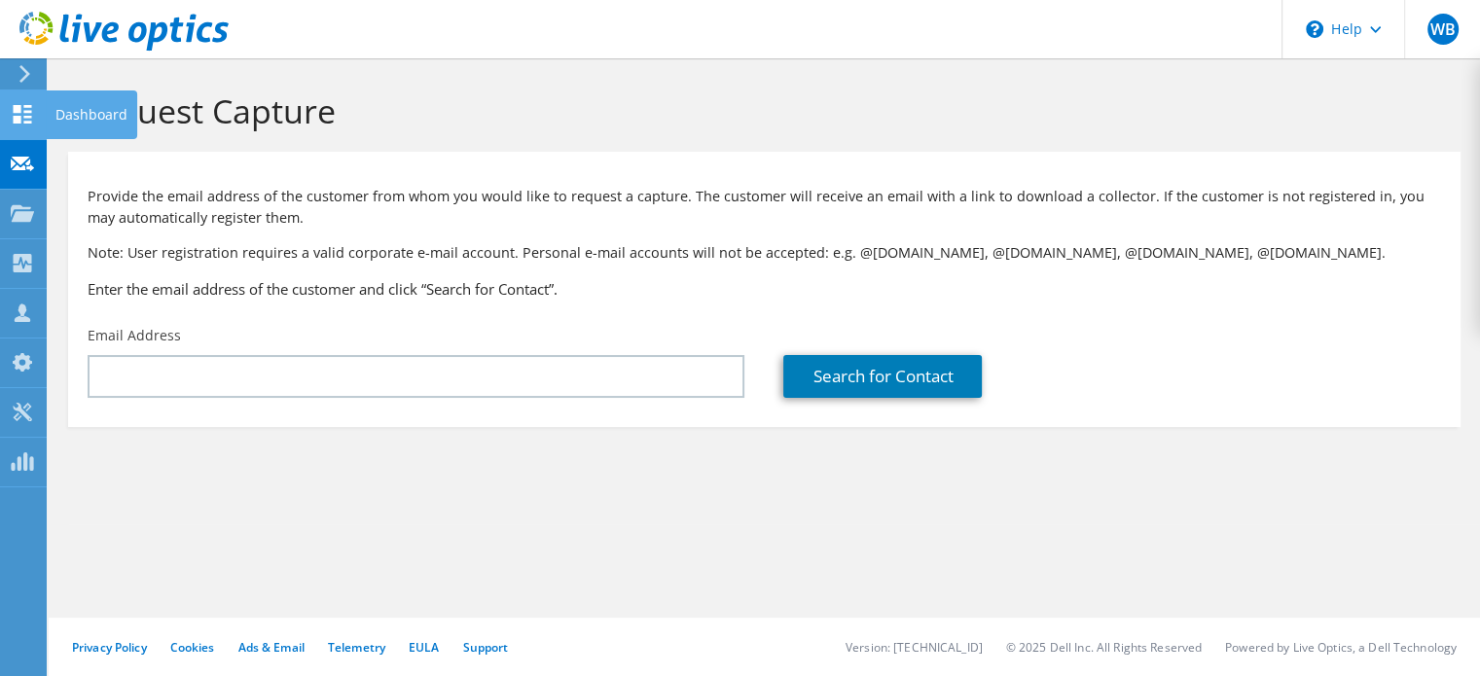
click at [74, 116] on div "Dashboard" at bounding box center [91, 115] width 91 height 49
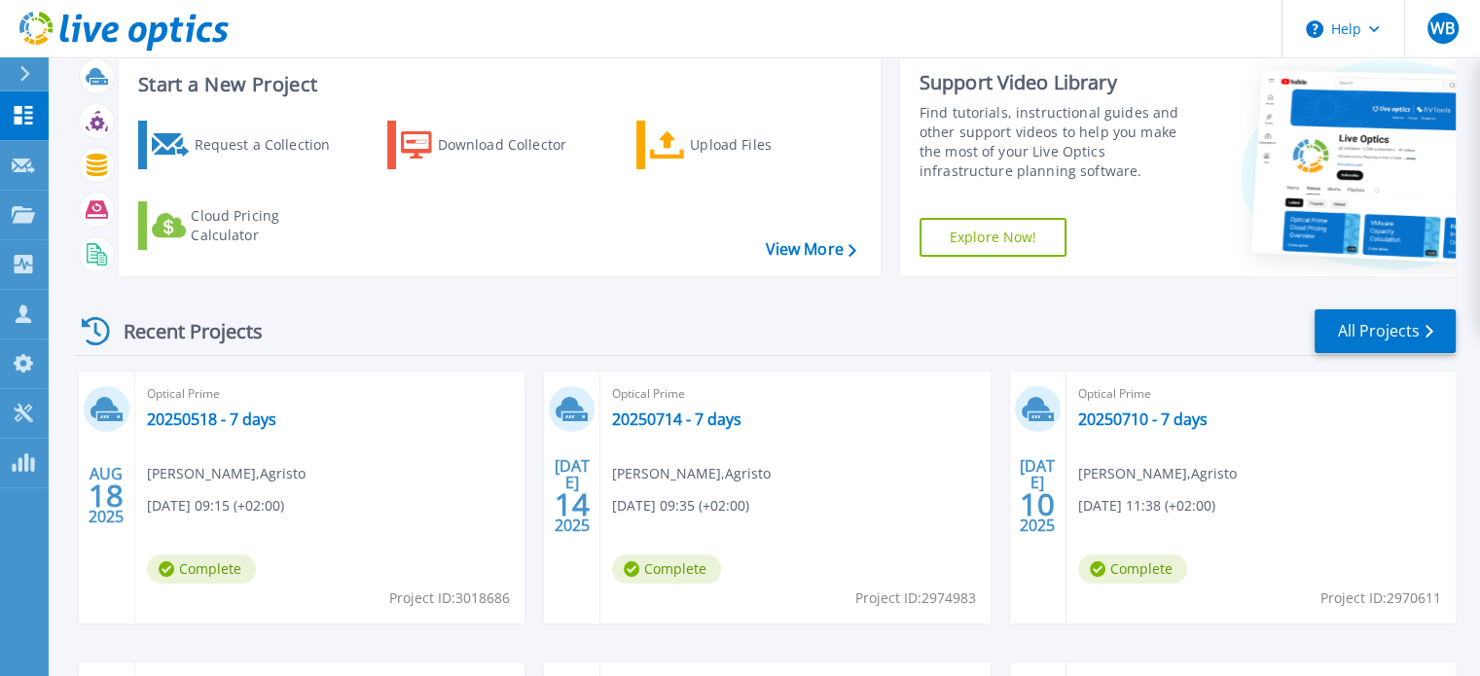
scroll to position [97, 0]
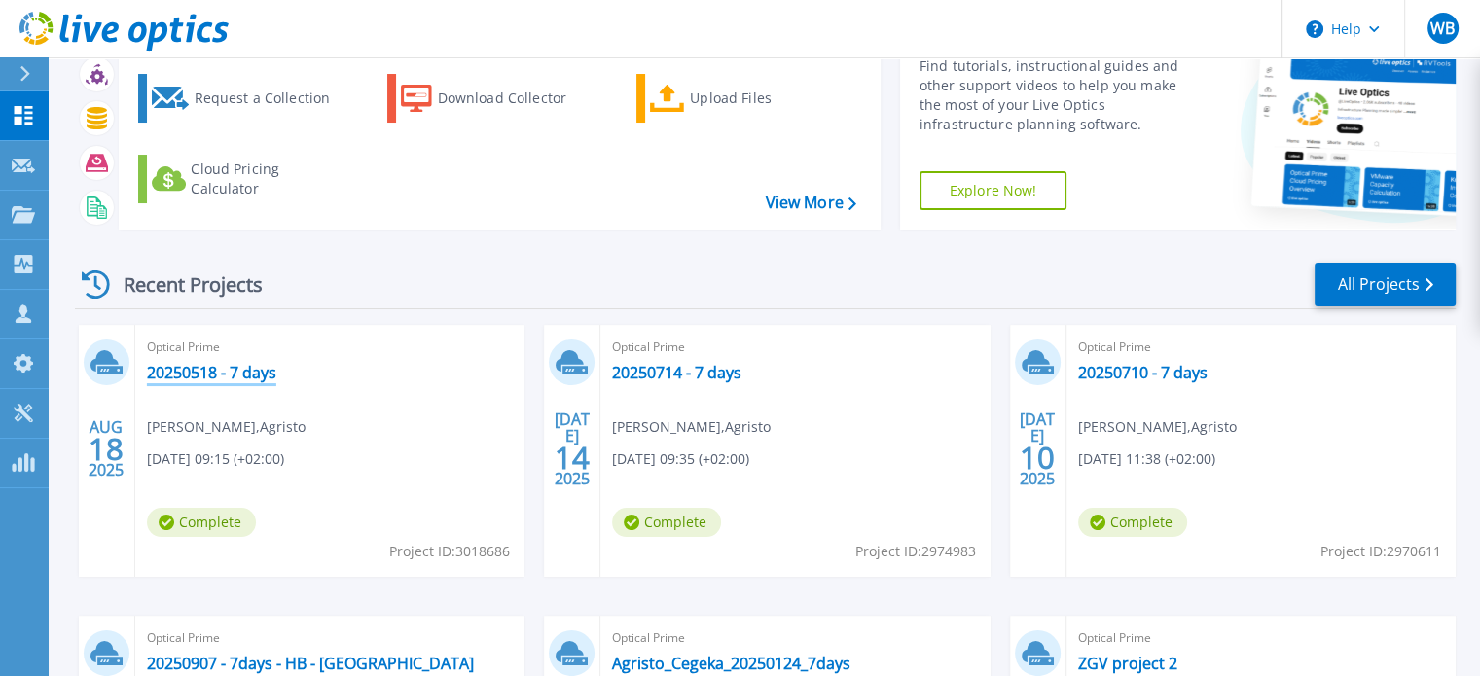
click at [213, 373] on link "20250518 - 7 days" at bounding box center [211, 372] width 129 height 19
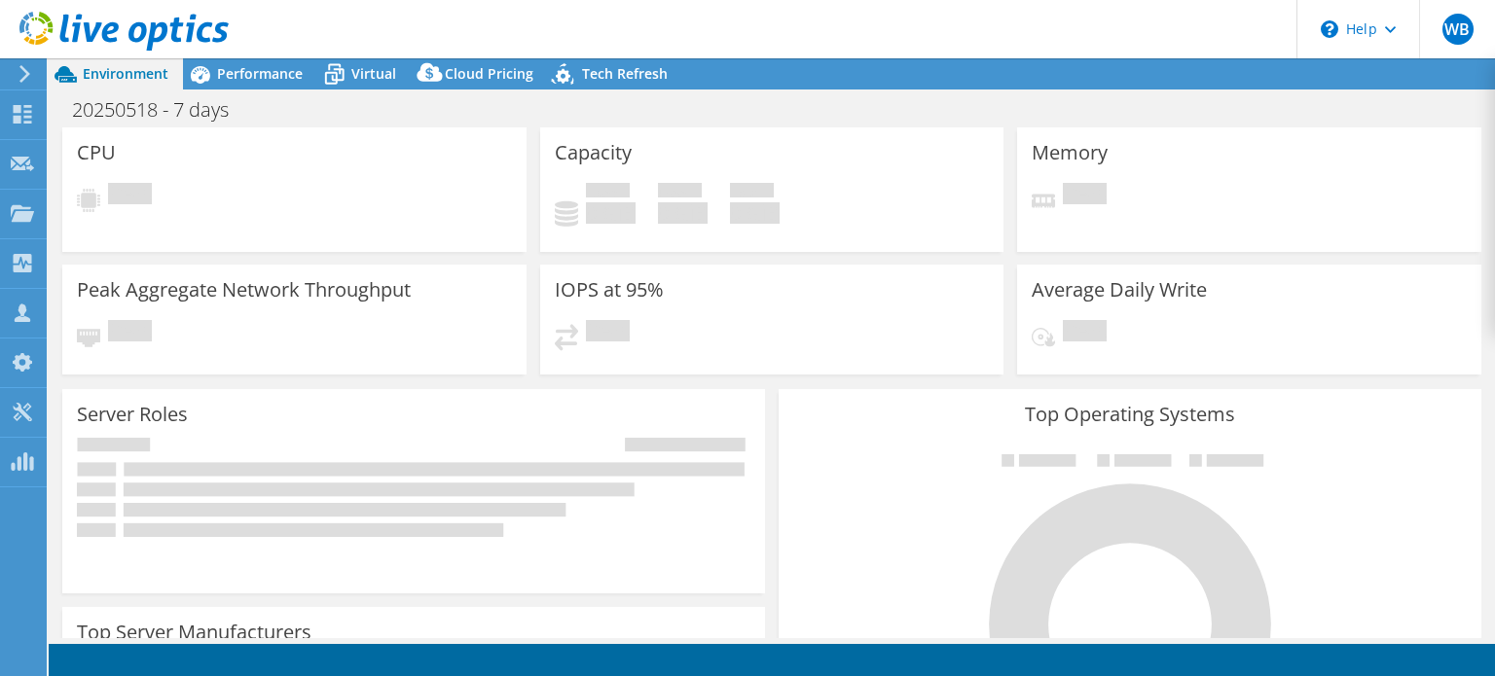
select select "USD"
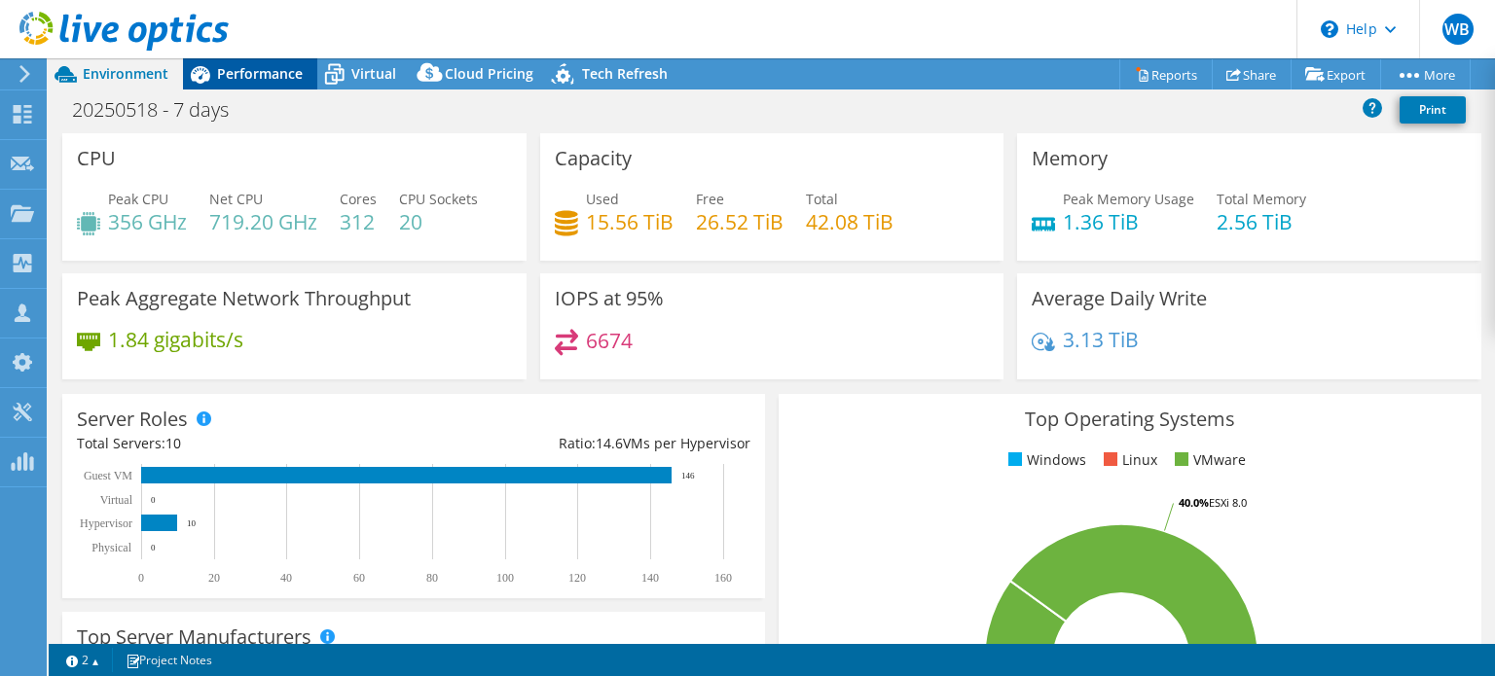
click at [260, 73] on span "Performance" at bounding box center [260, 73] width 86 height 18
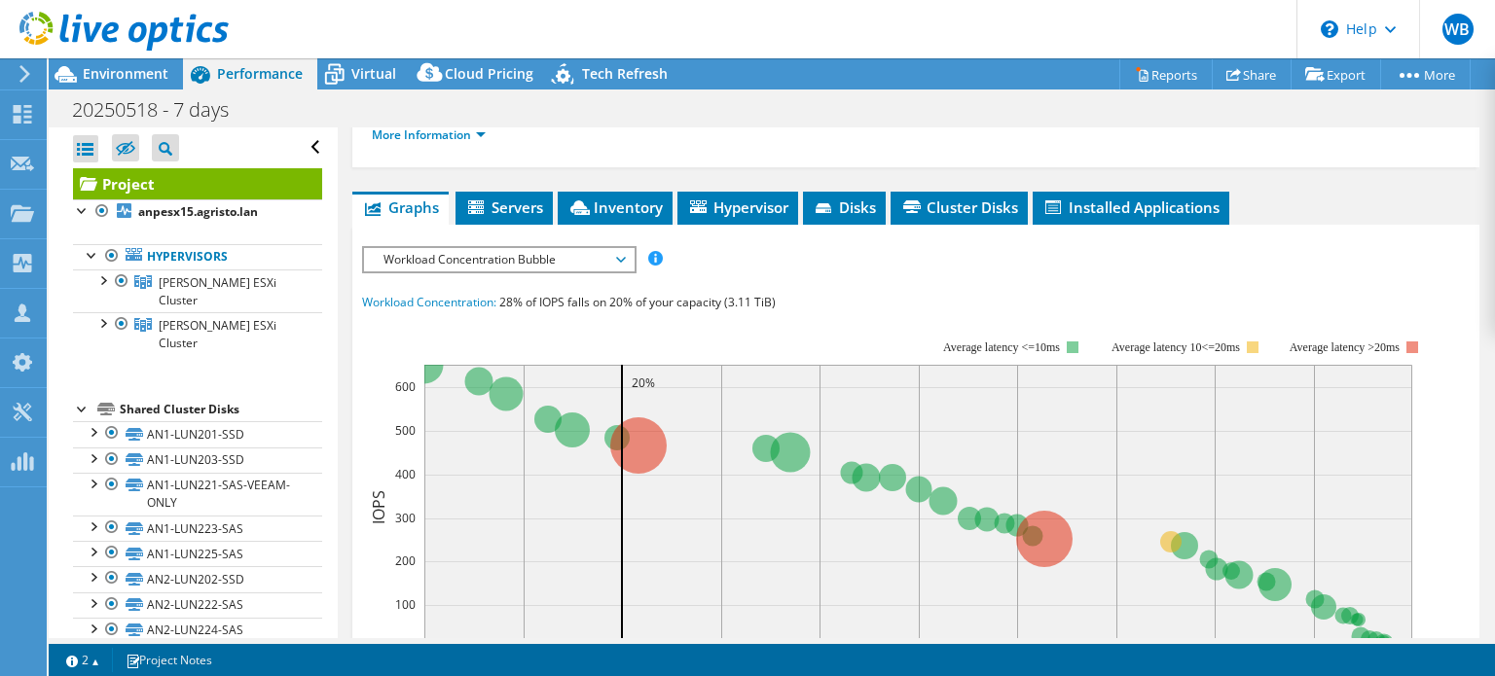
scroll to position [389, 0]
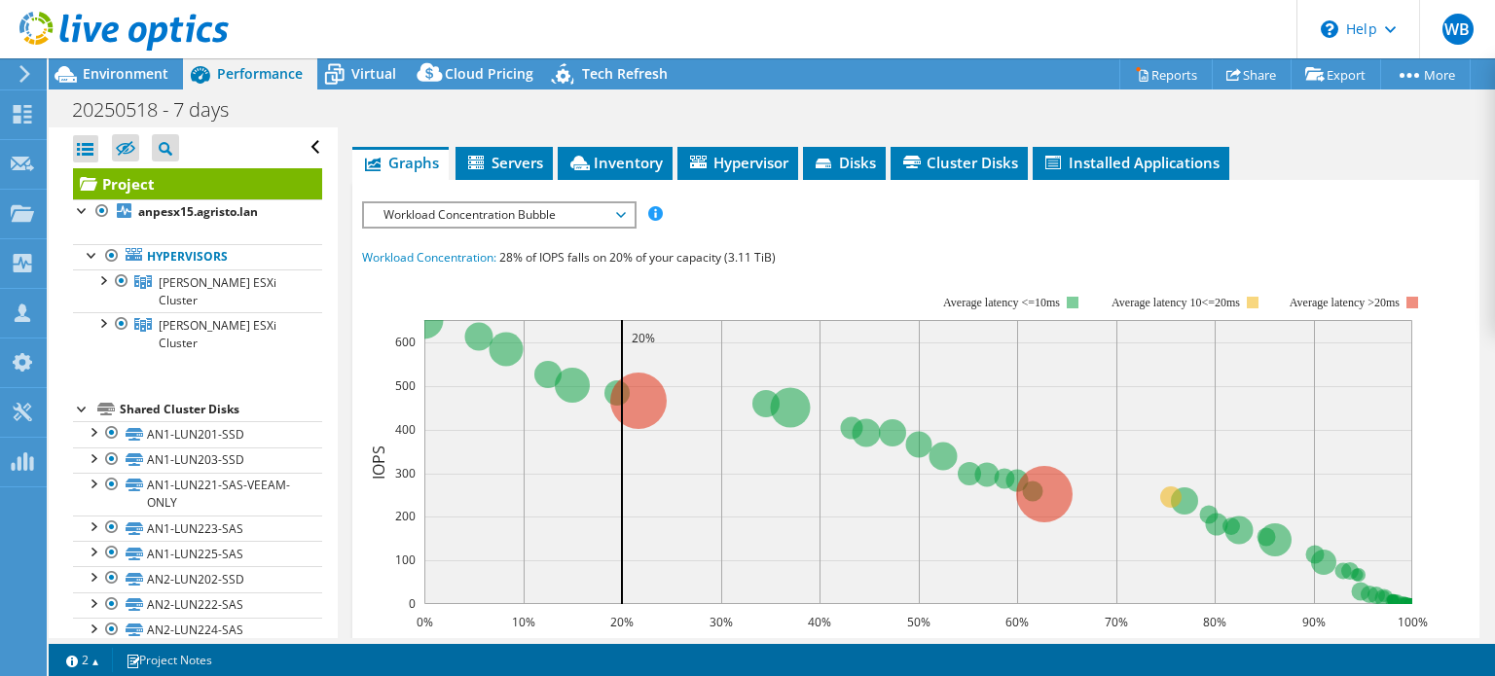
click at [624, 212] on icon at bounding box center [621, 215] width 10 height 6
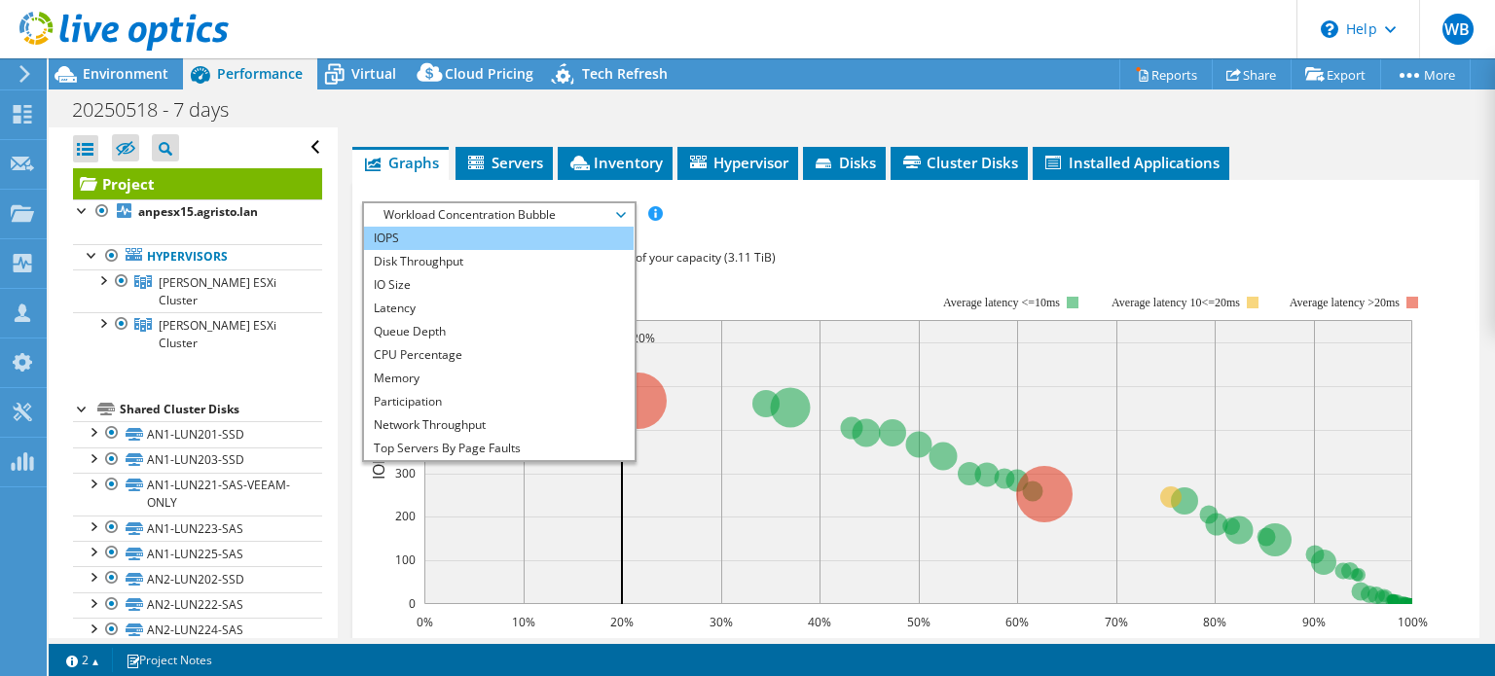
click at [576, 235] on li "IOPS" at bounding box center [499, 238] width 270 height 23
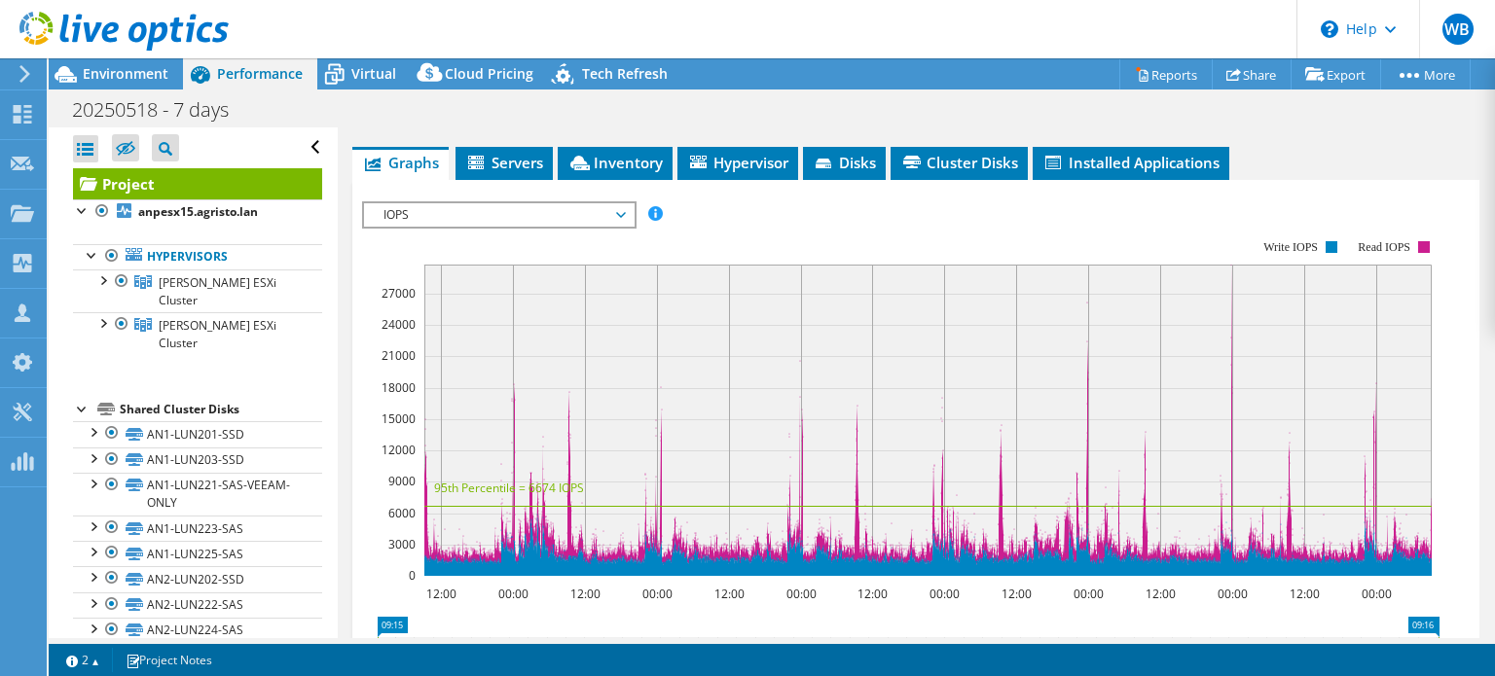
click at [623, 215] on span "IOPS" at bounding box center [499, 214] width 250 height 23
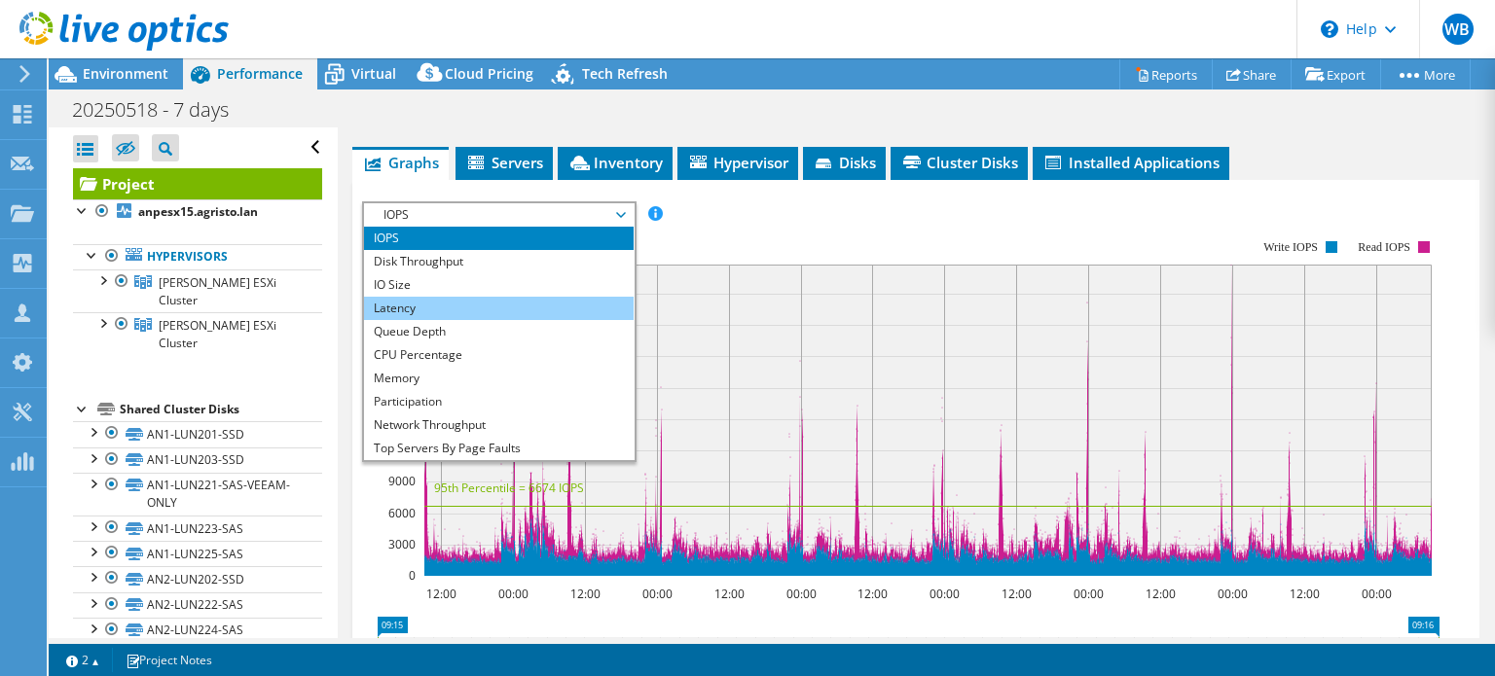
click at [565, 306] on li "Latency" at bounding box center [499, 308] width 270 height 23
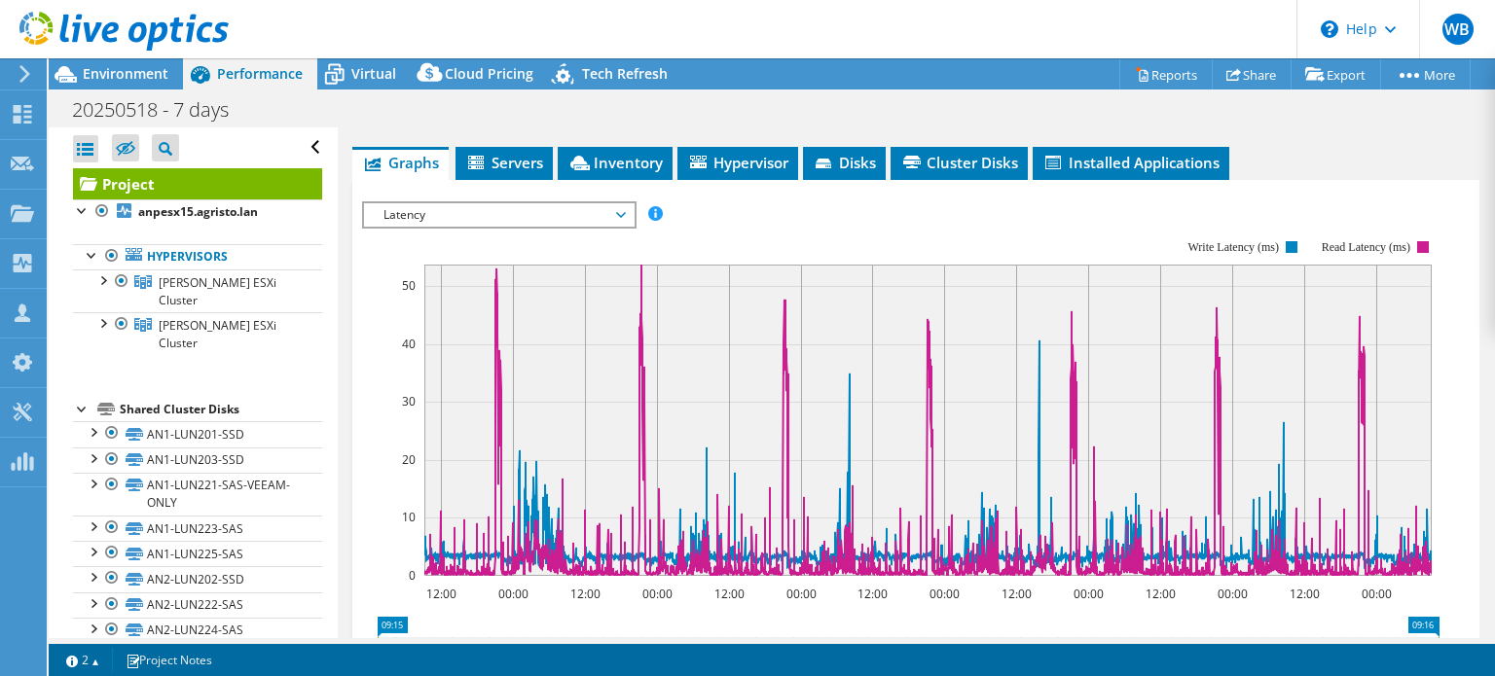
click at [625, 213] on icon at bounding box center [621, 215] width 10 height 6
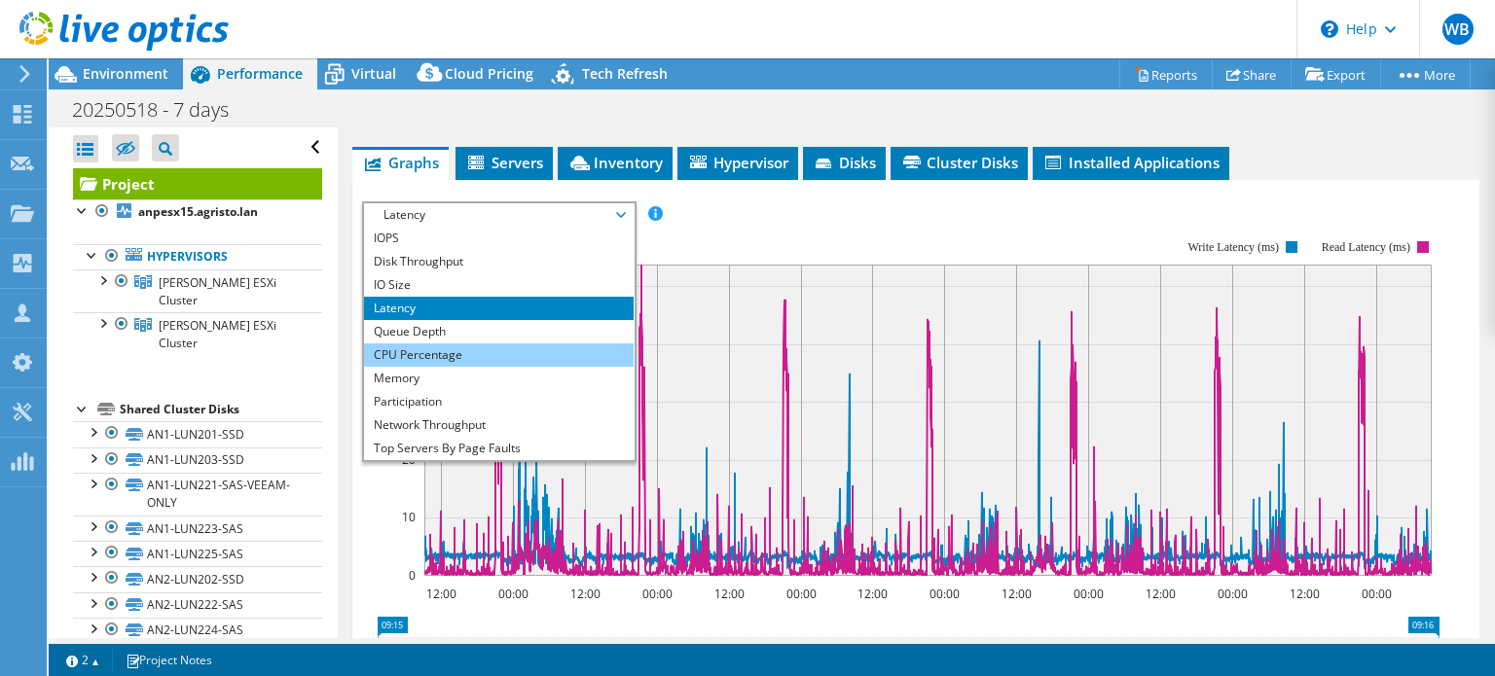
click at [485, 350] on li "CPU Percentage" at bounding box center [499, 355] width 270 height 23
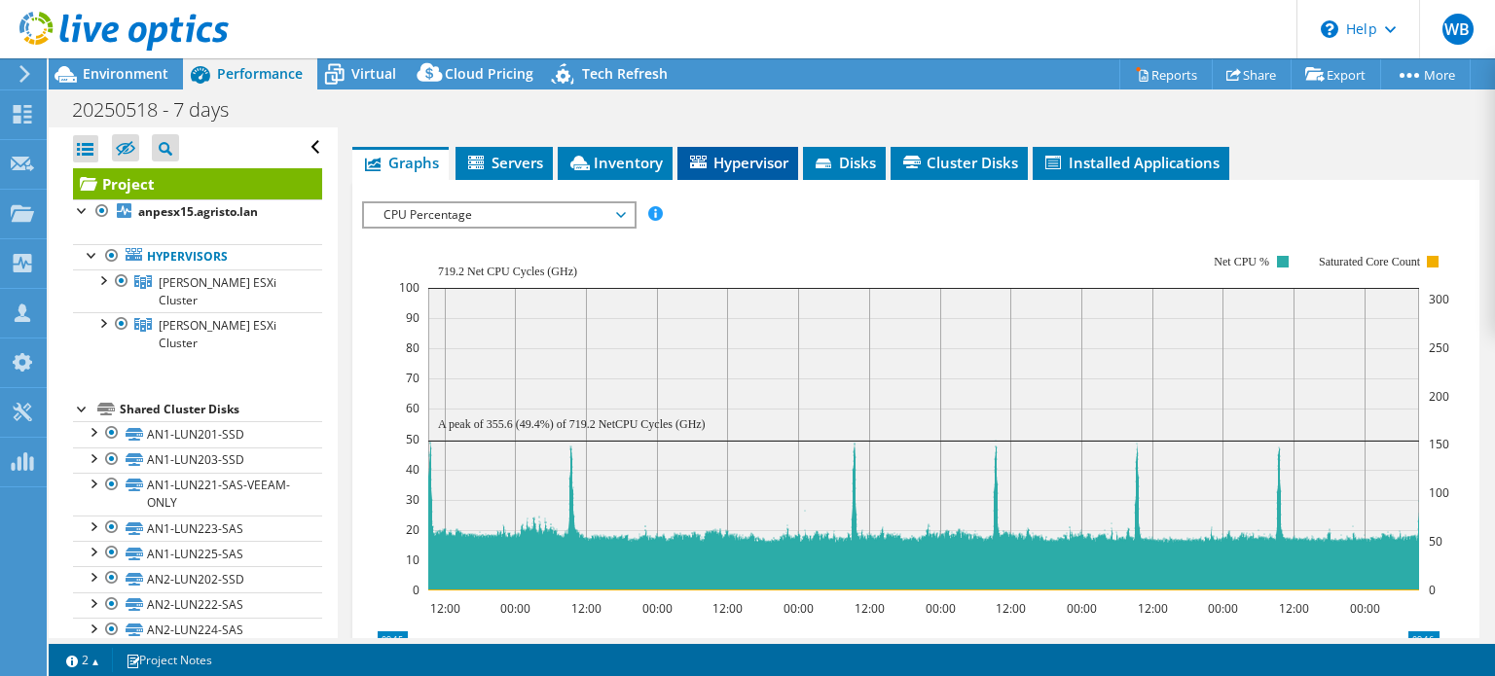
click at [714, 164] on span "Hypervisor" at bounding box center [737, 162] width 101 height 19
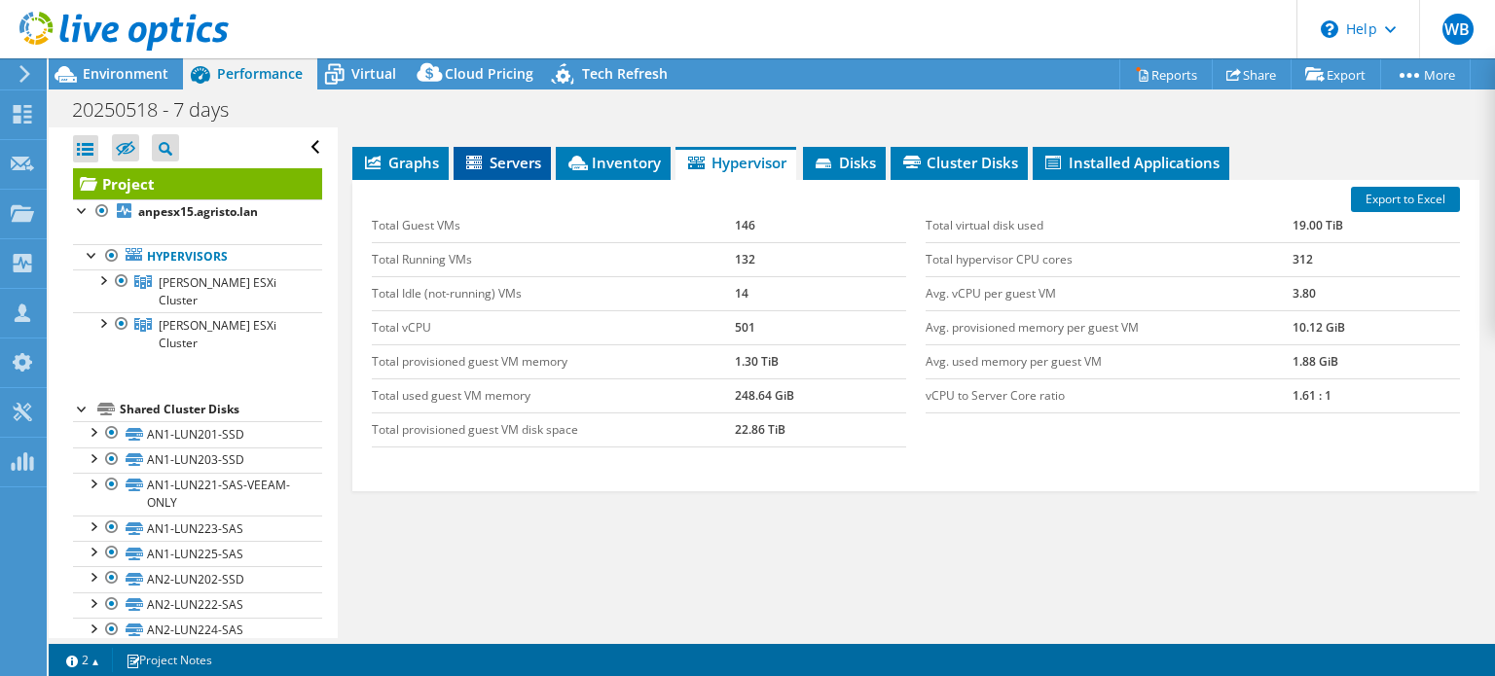
click at [500, 153] on span "Servers" at bounding box center [502, 162] width 78 height 19
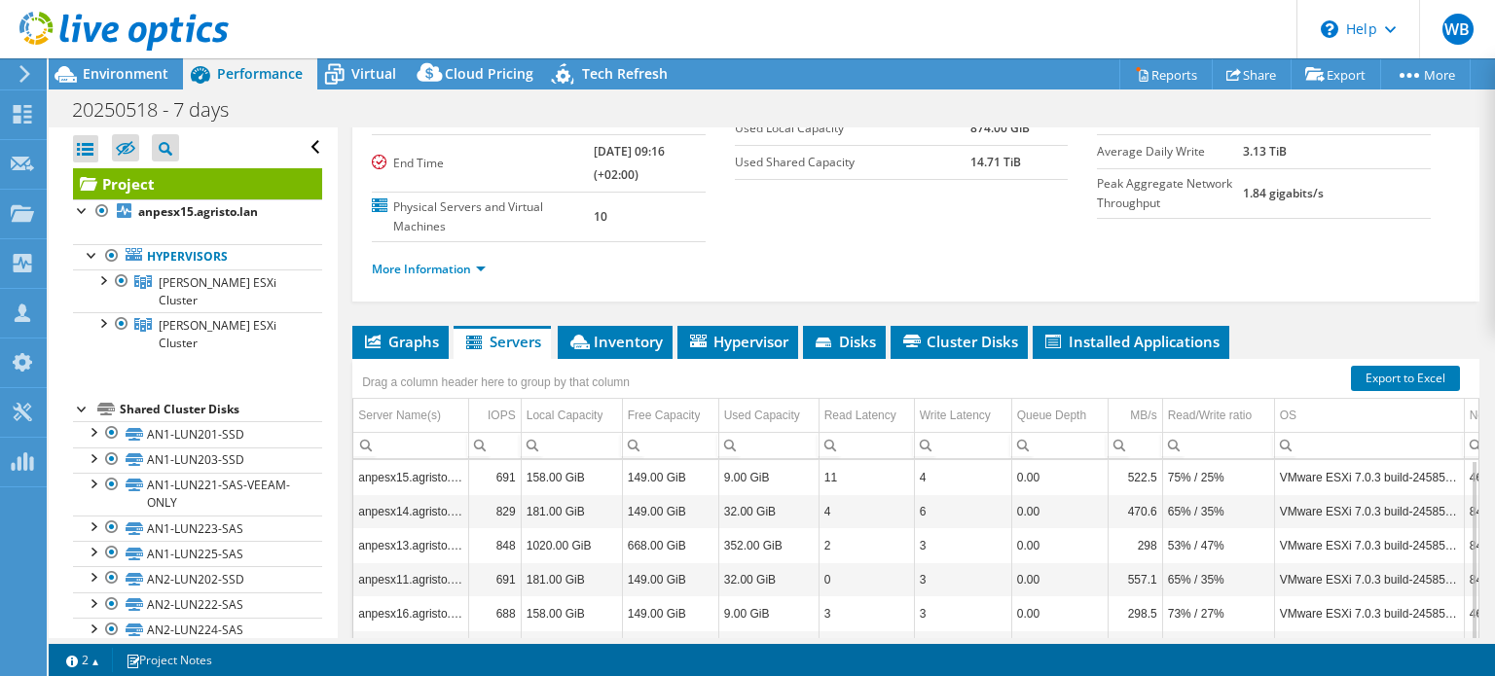
scroll to position [0, 0]
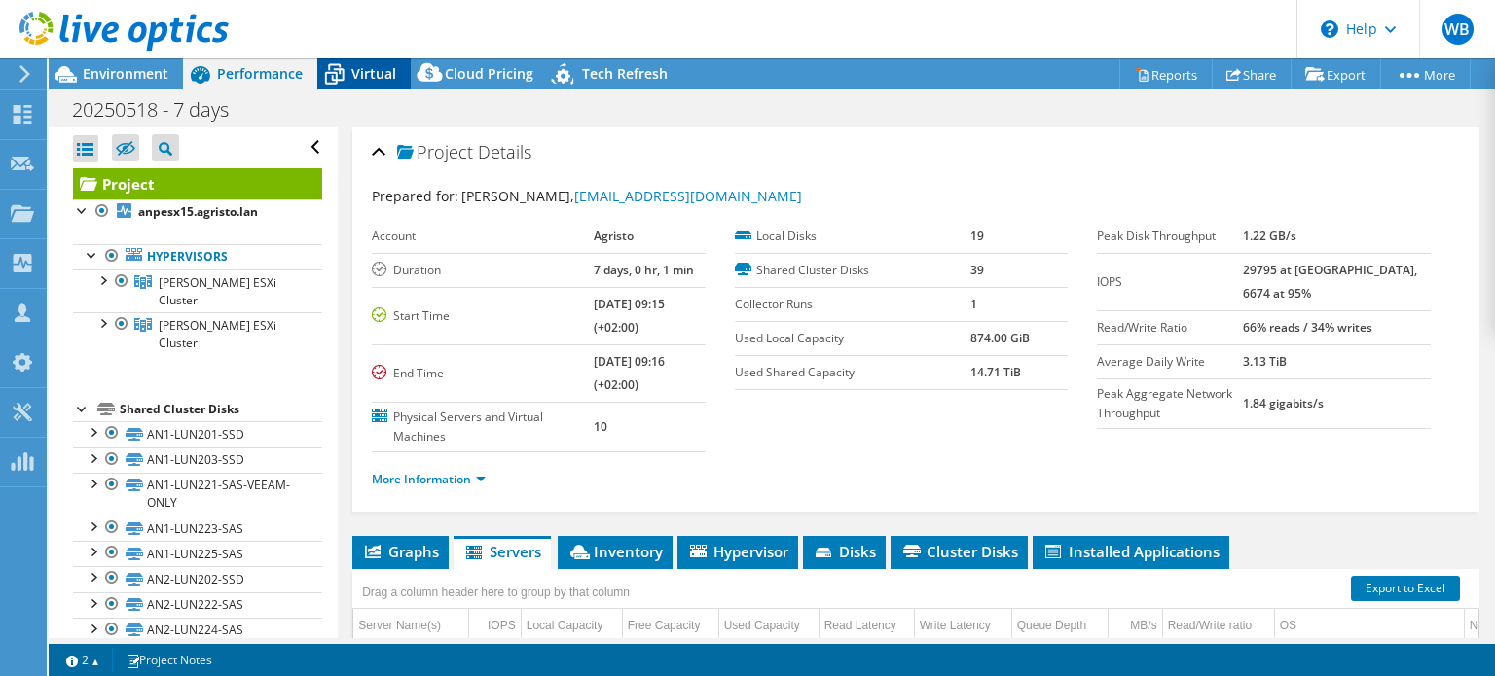
click at [382, 64] on span "Virtual" at bounding box center [373, 73] width 45 height 18
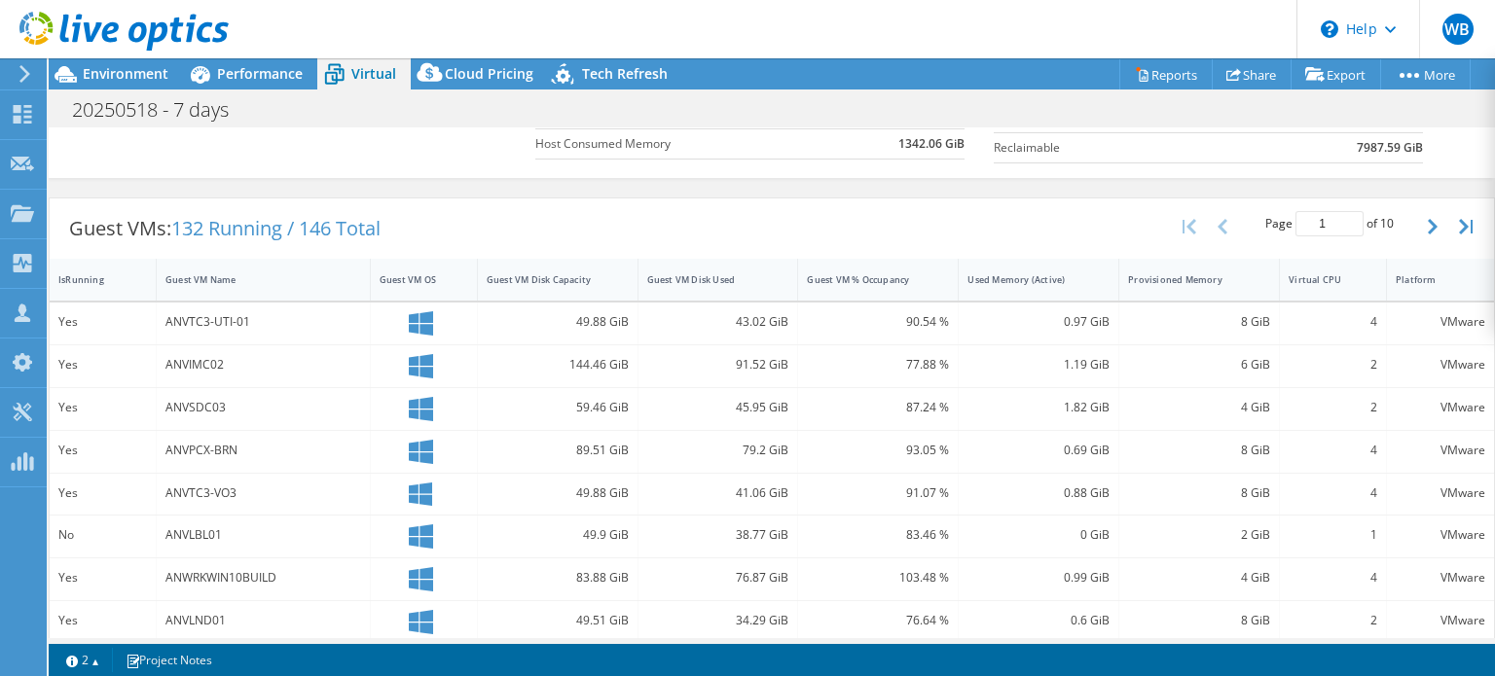
scroll to position [195, 0]
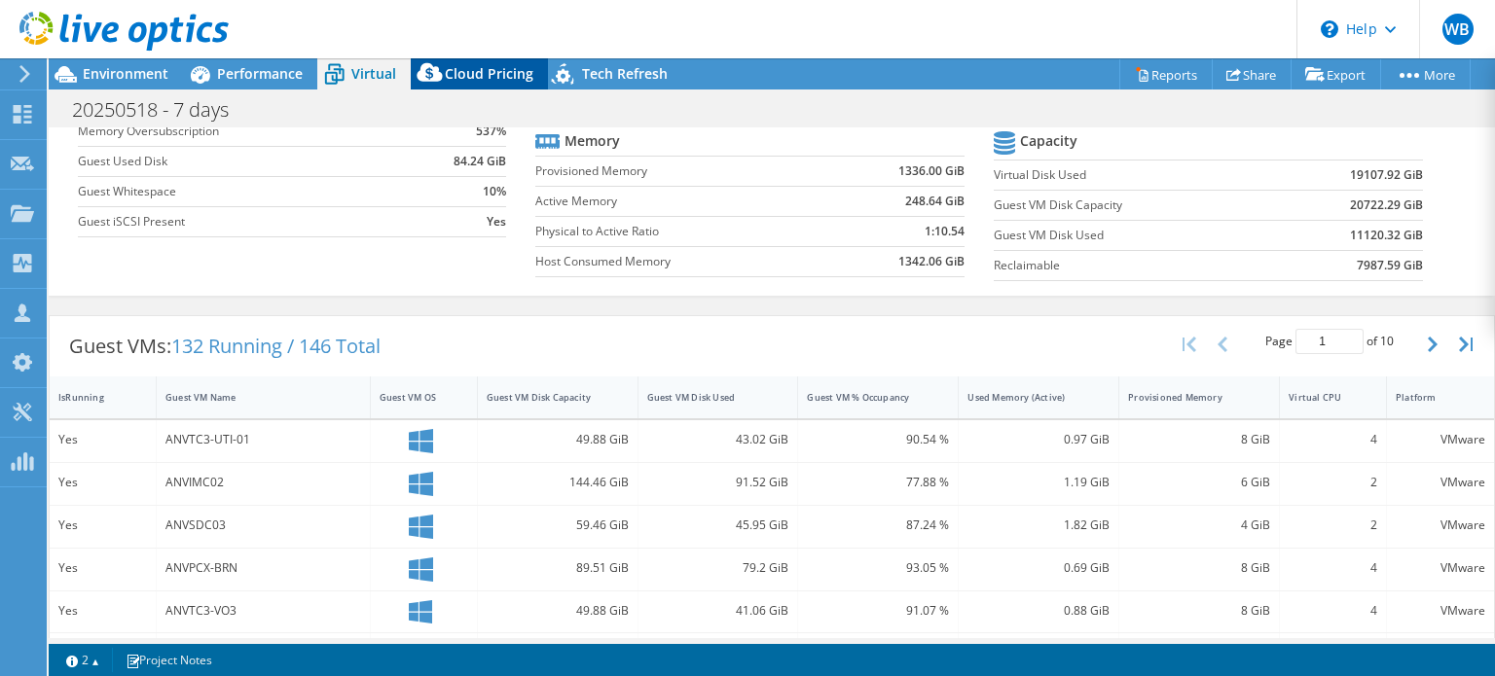
click at [470, 73] on span "Cloud Pricing" at bounding box center [489, 73] width 89 height 18
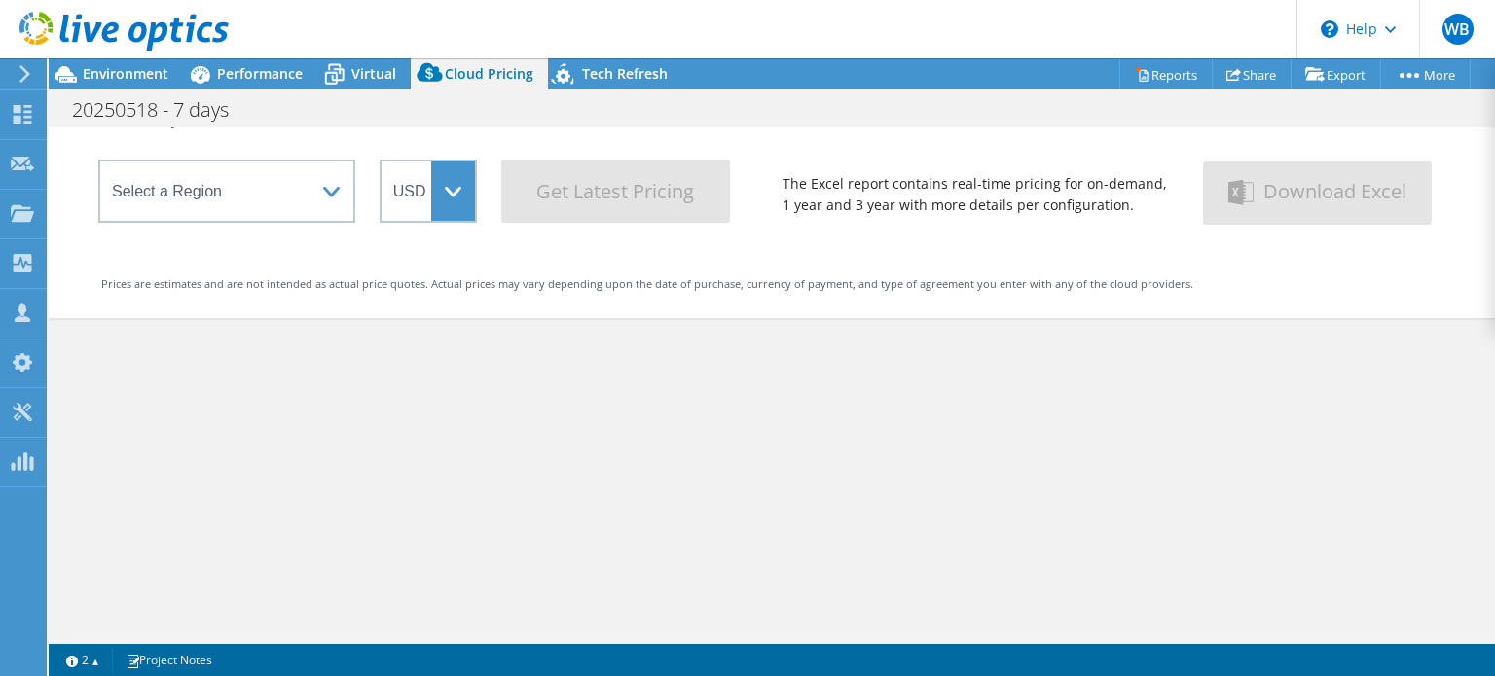
scroll to position [164, 0]
click at [452, 190] on select "ARS AUD BRL CAD CHF CLP CNY DKK EUR GBP HKD HUF INR JPY MXN MYR NOK NZD PEN SEK…" at bounding box center [428, 192] width 97 height 63
click at [562, 313] on div "Cloud Pricing Live Optics Cloud Pricing uses the native vendor APIs to retrieve…" at bounding box center [772, 141] width 1446 height 356
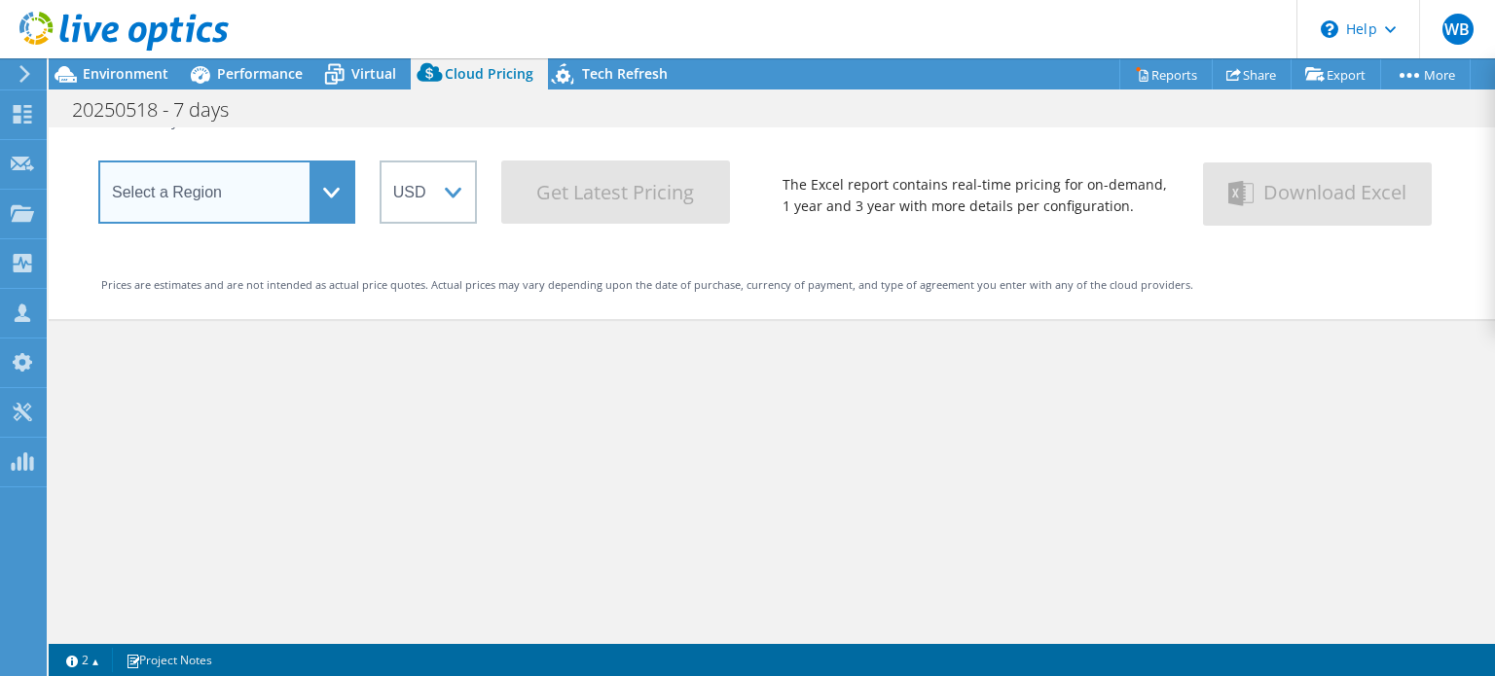
click at [332, 186] on select "Select a Region [GEOGRAPHIC_DATA] ([GEOGRAPHIC_DATA]) [GEOGRAPHIC_DATA] ([GEOGR…" at bounding box center [226, 192] width 257 height 63
select select "EUFrankfurt"
click at [98, 166] on select "Select a Region [GEOGRAPHIC_DATA] ([GEOGRAPHIC_DATA]) [GEOGRAPHIC_DATA] ([GEOGR…" at bounding box center [226, 192] width 257 height 63
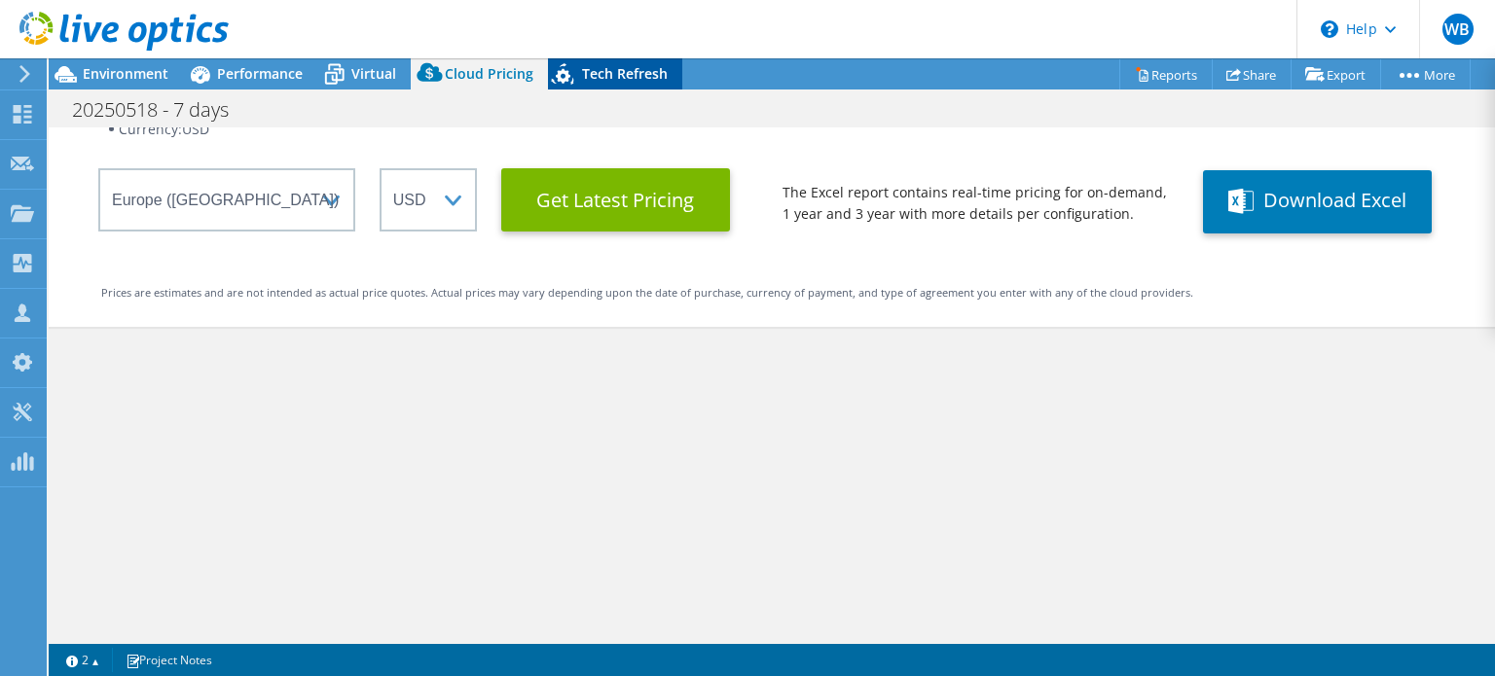
click at [610, 77] on span "Tech Refresh" at bounding box center [625, 73] width 86 height 18
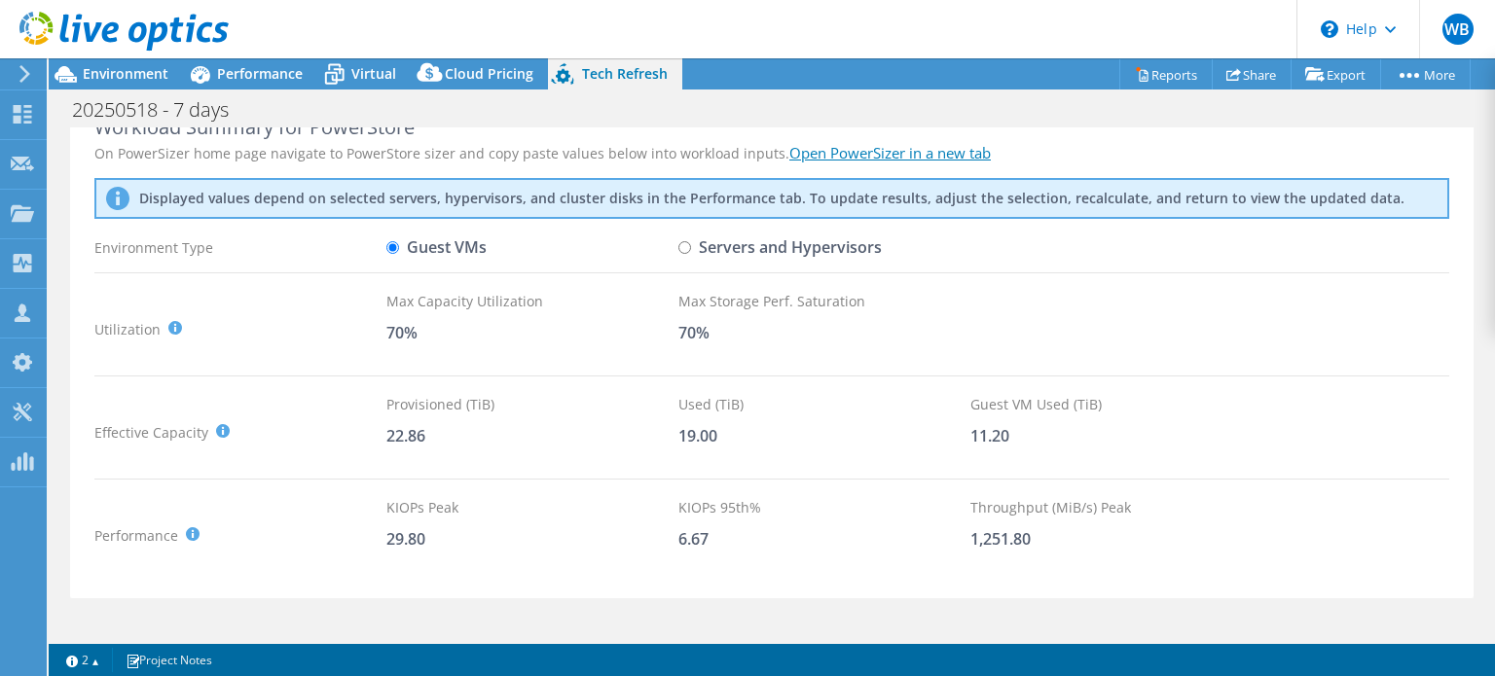
scroll to position [5, 0]
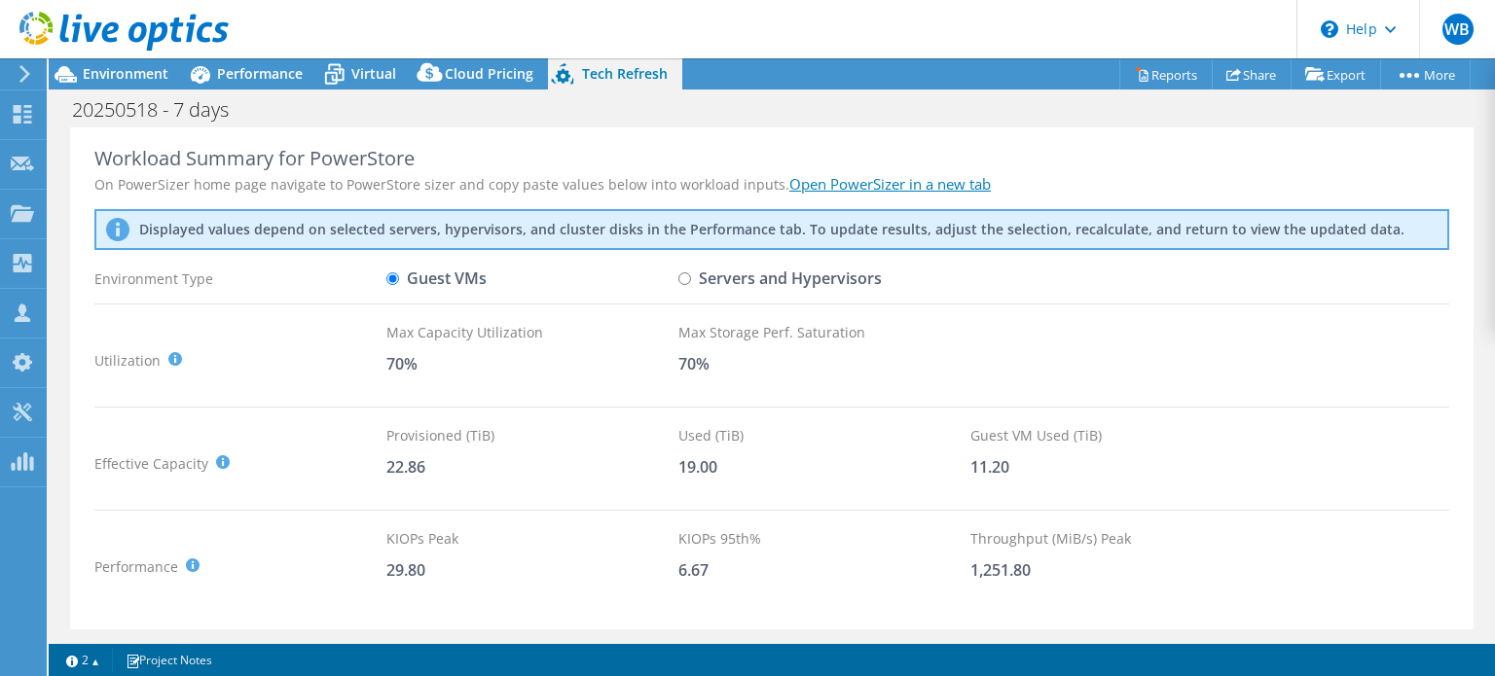
click at [686, 276] on input "Servers and Hypervisors" at bounding box center [684, 279] width 13 height 13
radio input "true"
click at [390, 276] on input "Guest VMs" at bounding box center [392, 279] width 13 height 13
radio input "true"
radio input "false"
